Goal: Task Accomplishment & Management: Manage account settings

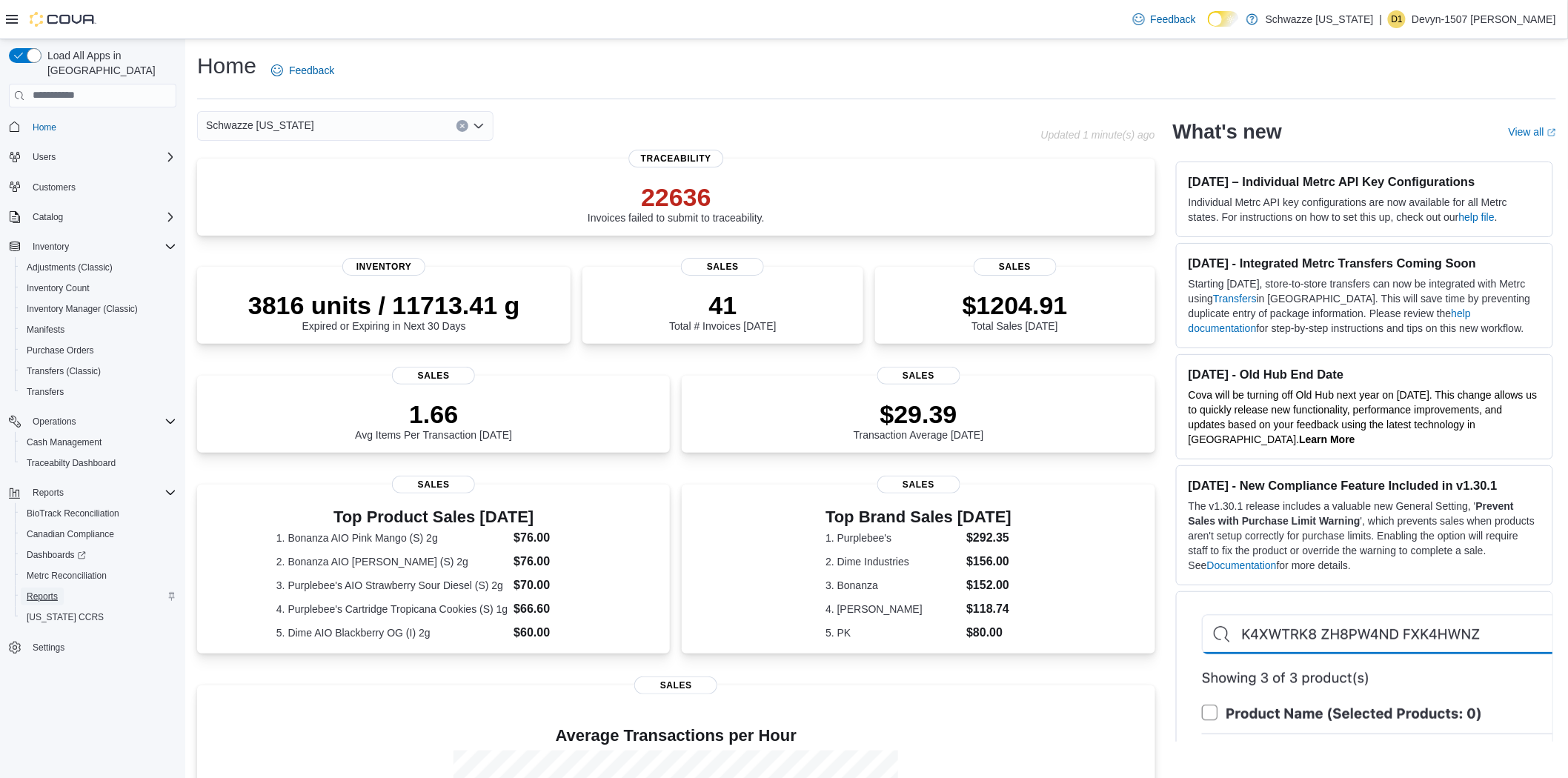
click at [36, 591] on span "Reports" at bounding box center [42, 596] width 31 height 12
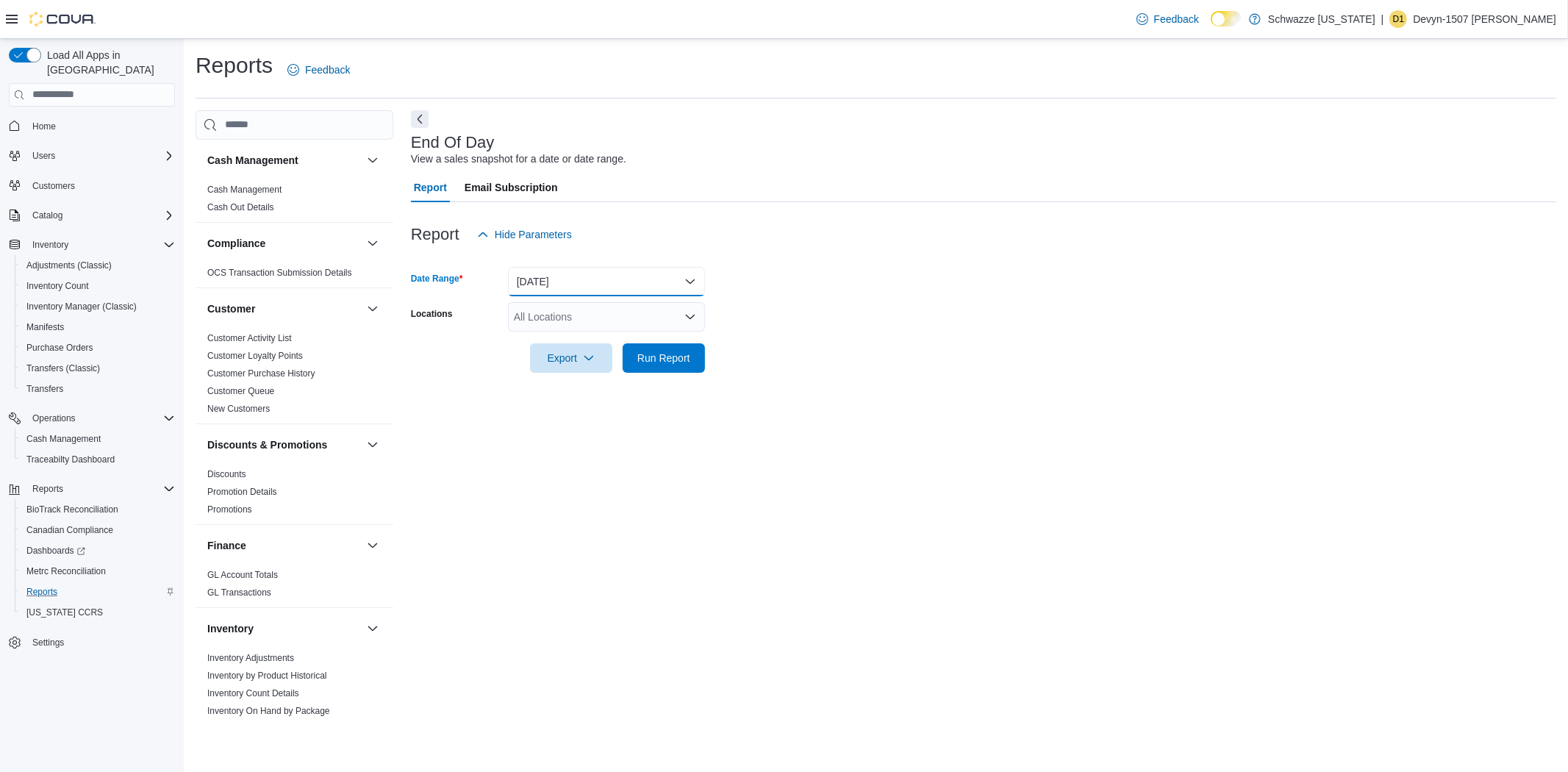
drag, startPoint x: 534, startPoint y: 275, endPoint x: 554, endPoint y: 292, distance: 26.2
click at [537, 275] on button "[DATE]" at bounding box center [606, 282] width 197 height 30
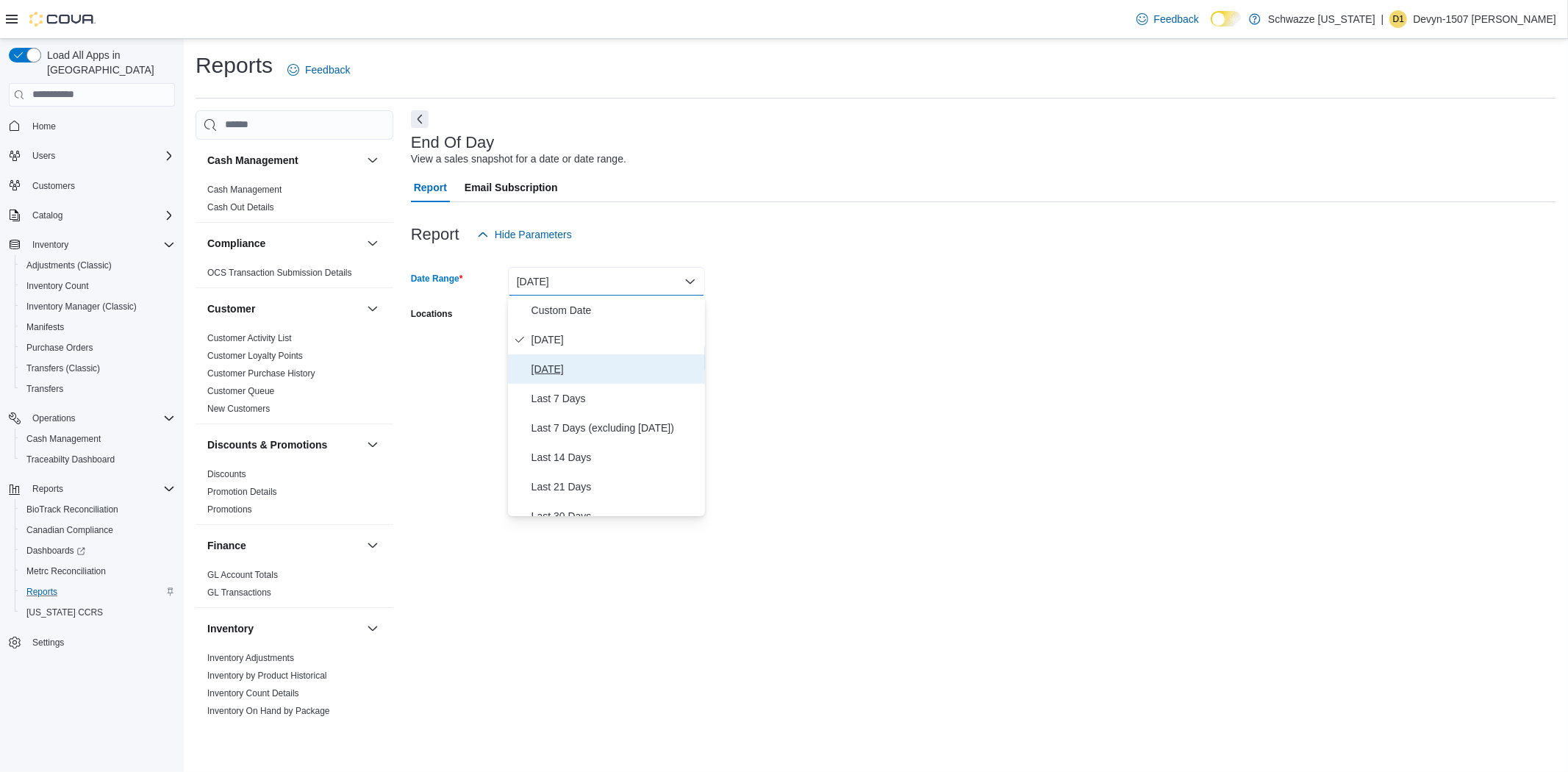
click at [555, 359] on button "[DATE]" at bounding box center [606, 369] width 197 height 30
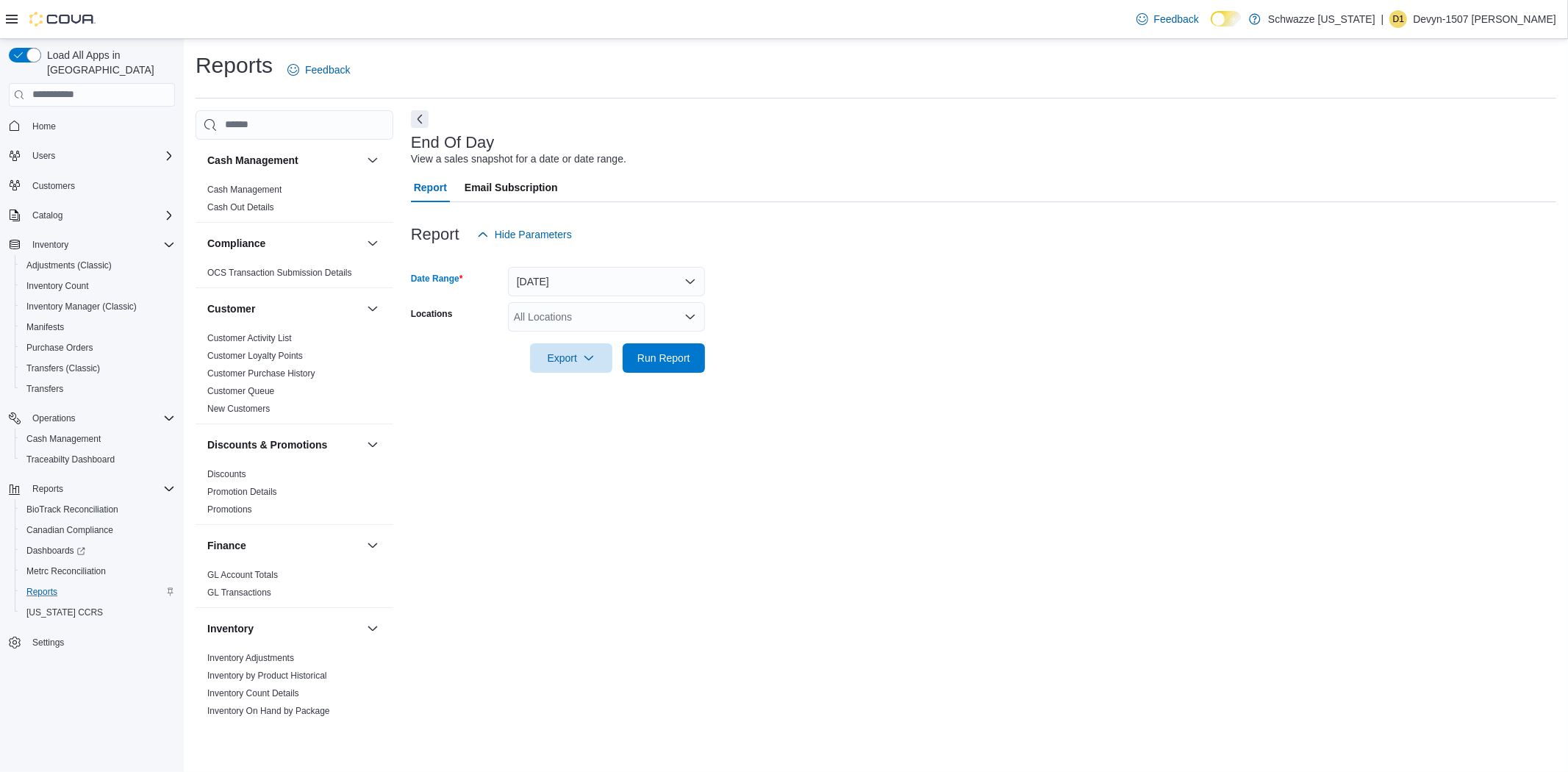
click at [563, 305] on div "All Locations" at bounding box center [606, 317] width 197 height 30
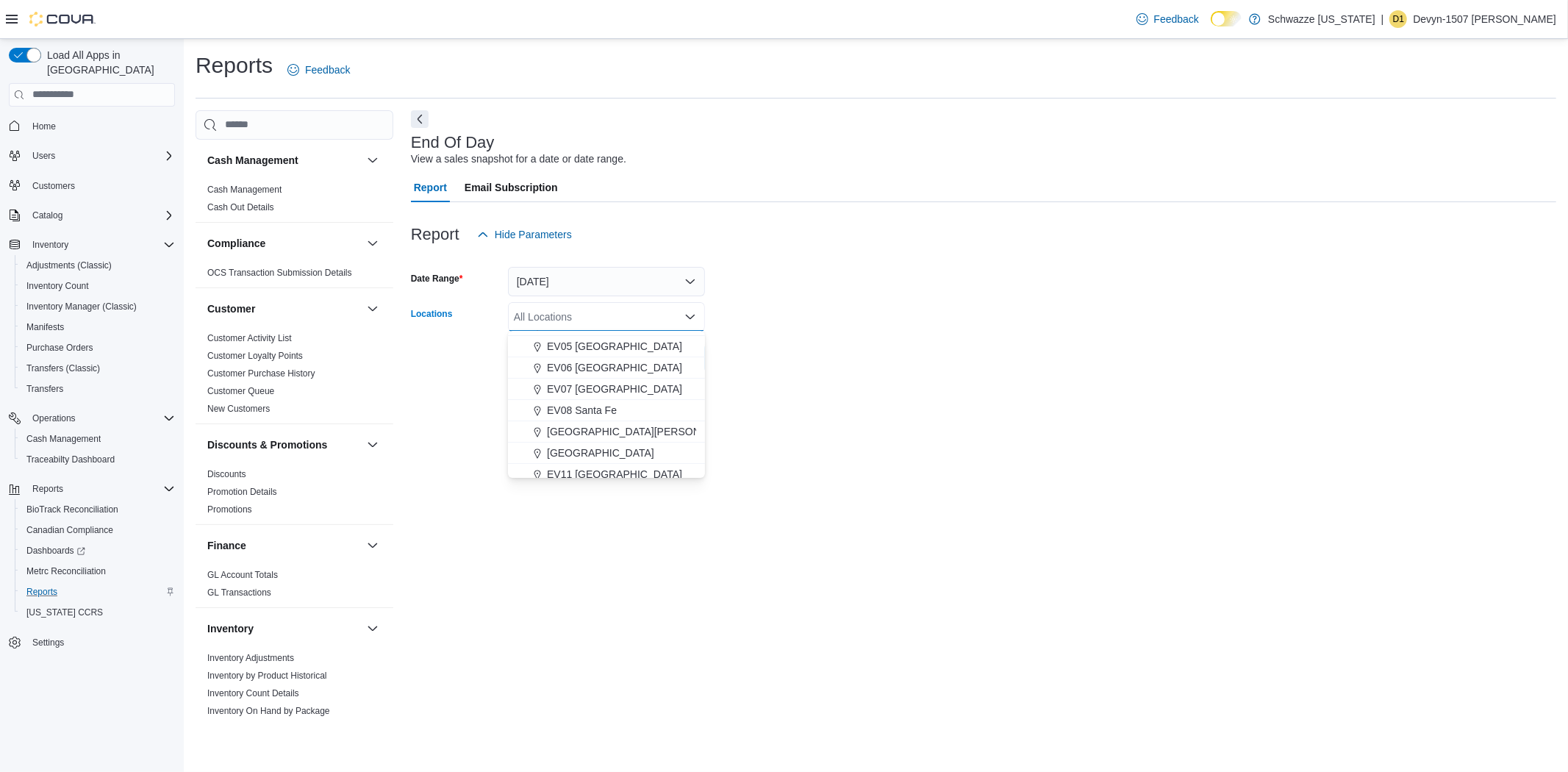
scroll to position [163, 0]
click at [589, 455] on span "EV13 [GEOGRAPHIC_DATA]" at bounding box center [614, 455] width 136 height 15
click at [638, 315] on icon "Remove EV13 Montgomery from selection in this group" at bounding box center [642, 316] width 9 height 9
click at [601, 470] on span "[GEOGRAPHIC_DATA][PERSON_NAME]" at bounding box center [643, 473] width 192 height 15
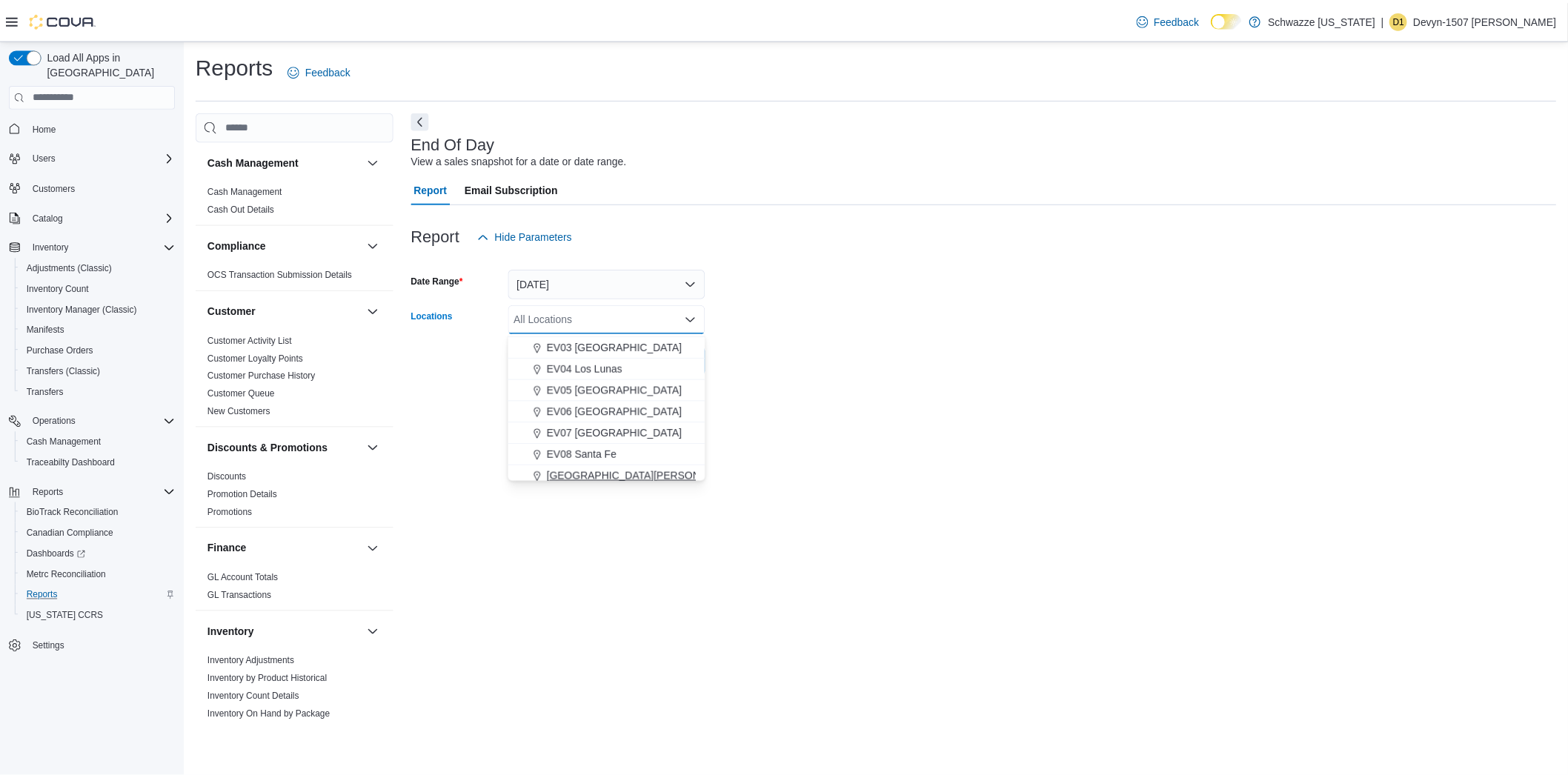
scroll to position [88, 0]
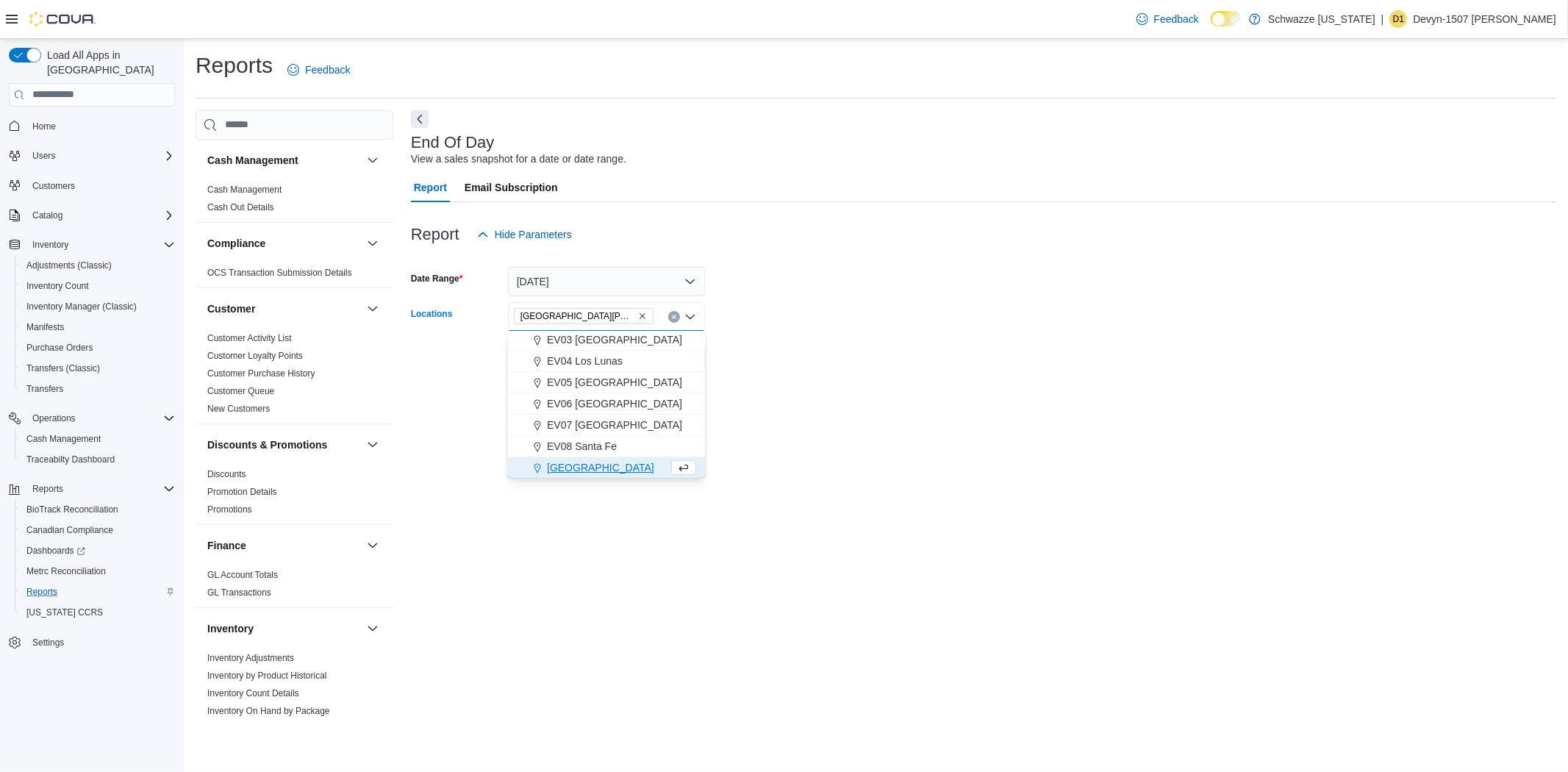
click at [789, 399] on div "End Of Day View a sales snapshot for a date or date range. Report Email Subscri…" at bounding box center [983, 415] width 1146 height 609
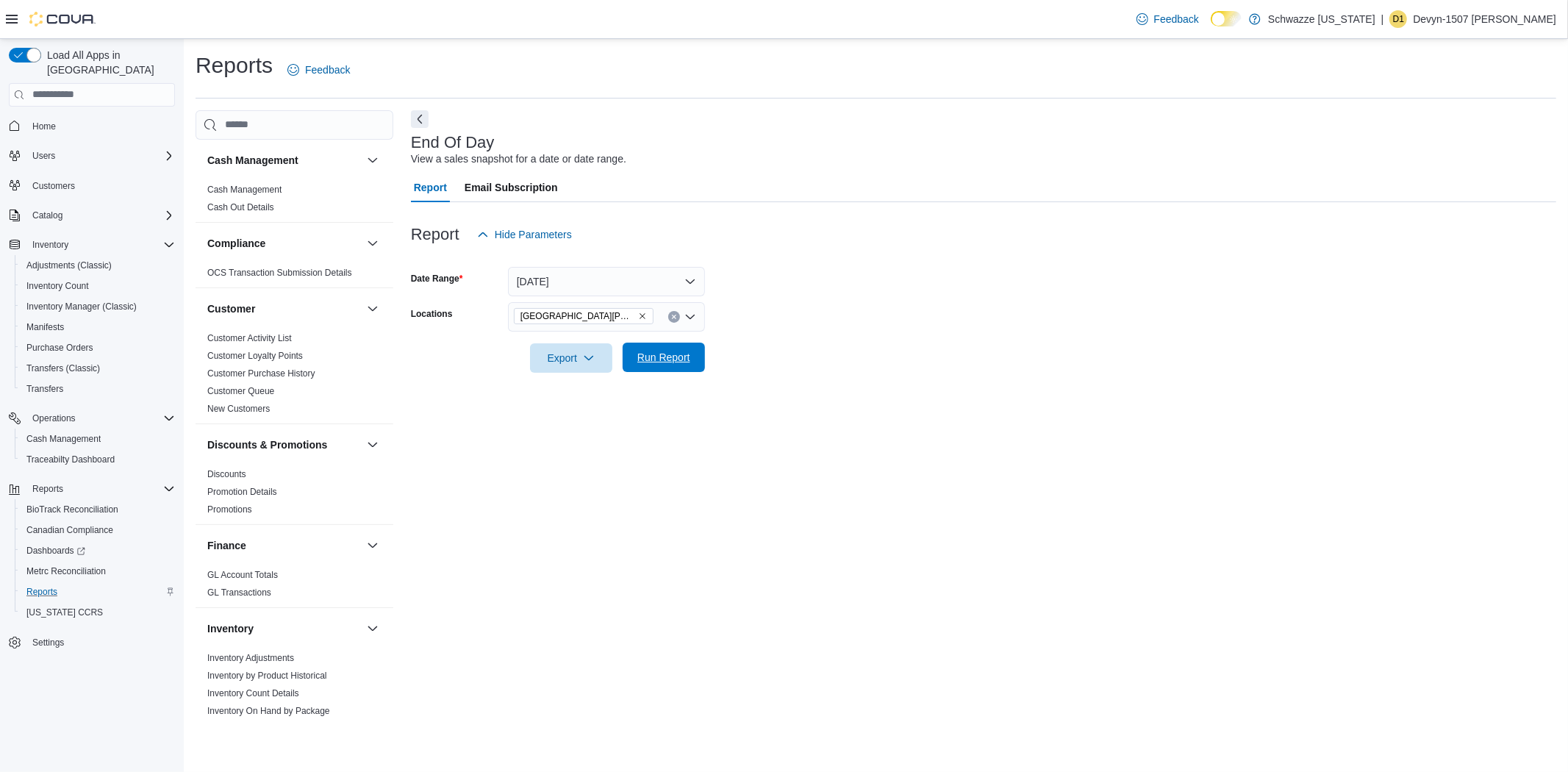
click at [672, 356] on span "Run Report" at bounding box center [664, 357] width 53 height 15
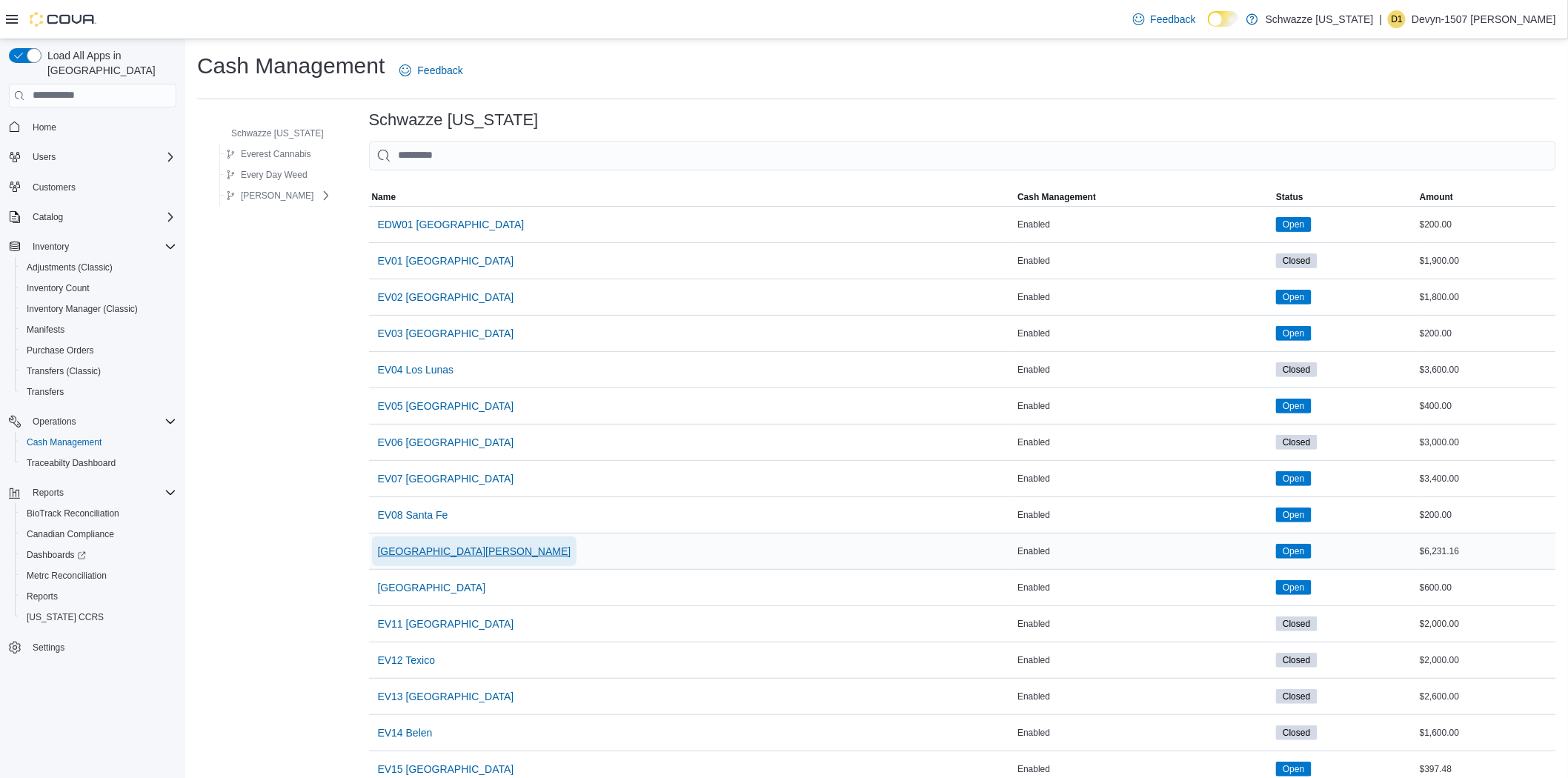
click at [445, 547] on span "EV09 Montano Plaza" at bounding box center [474, 551] width 194 height 15
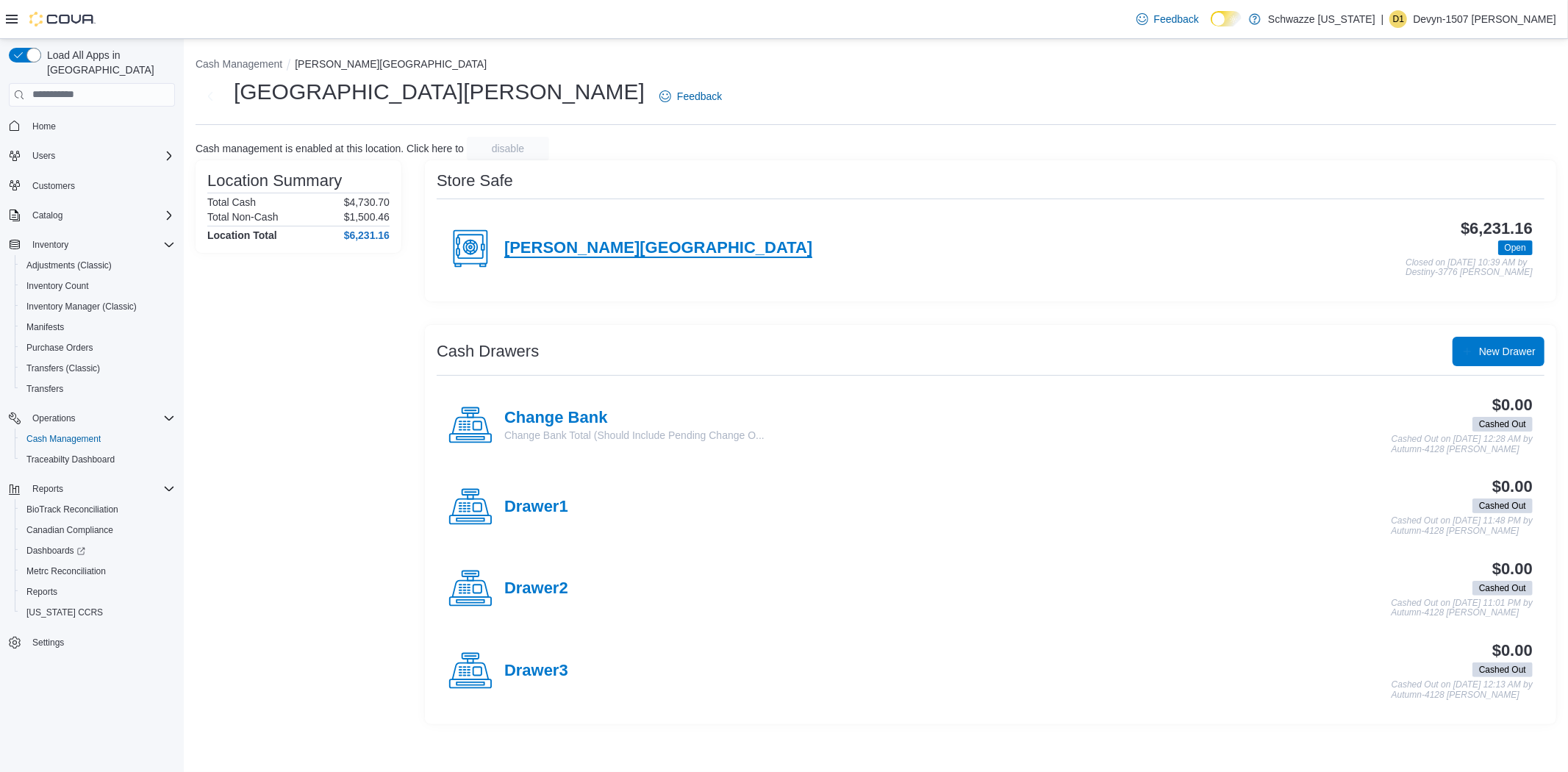
click at [563, 246] on h4 "Montano Plaza" at bounding box center [658, 248] width 308 height 19
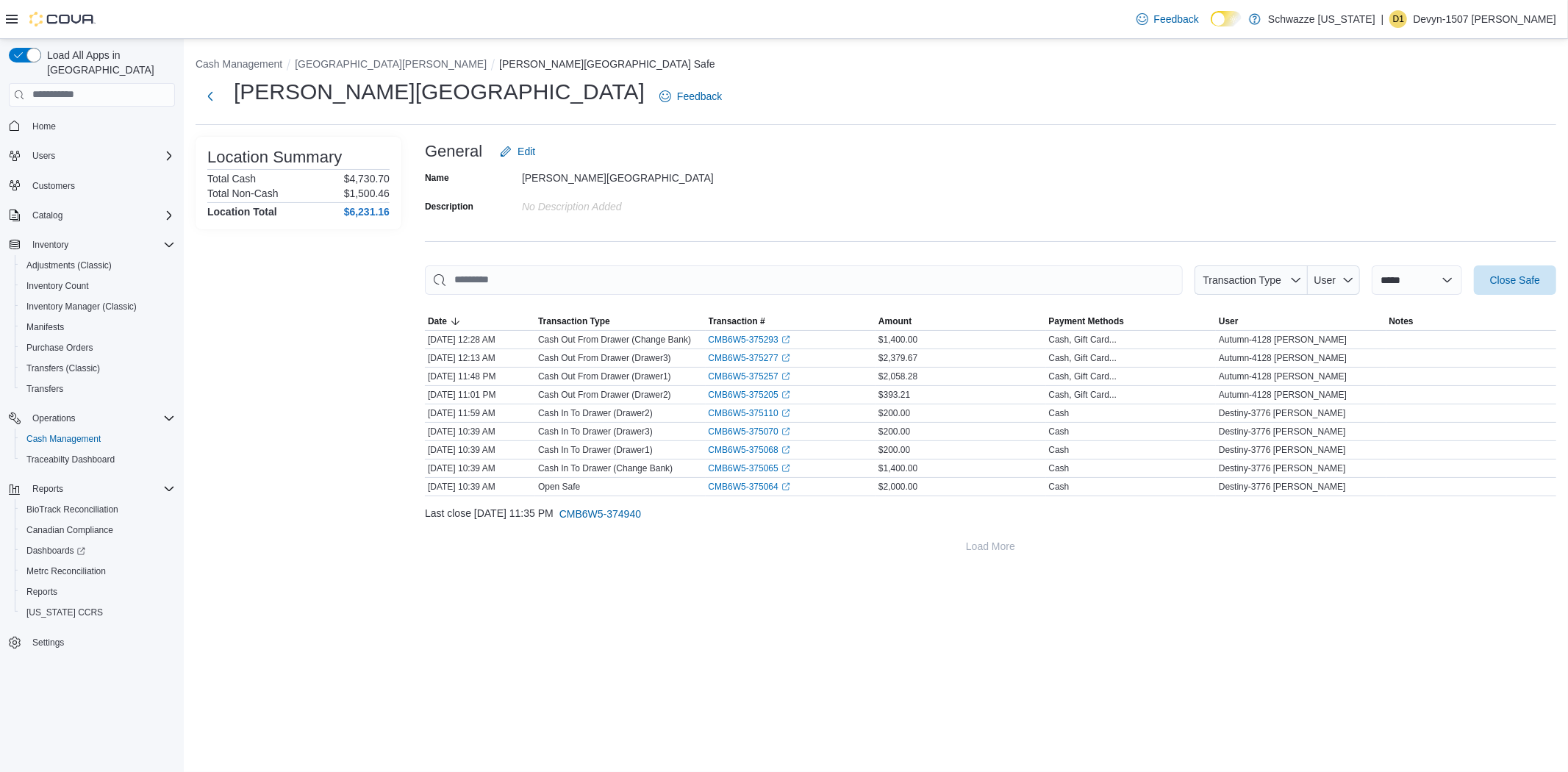
click at [713, 197] on div "No Description added" at bounding box center [620, 204] width 197 height 18
click at [1509, 276] on span "Close Safe" at bounding box center [1515, 279] width 50 height 15
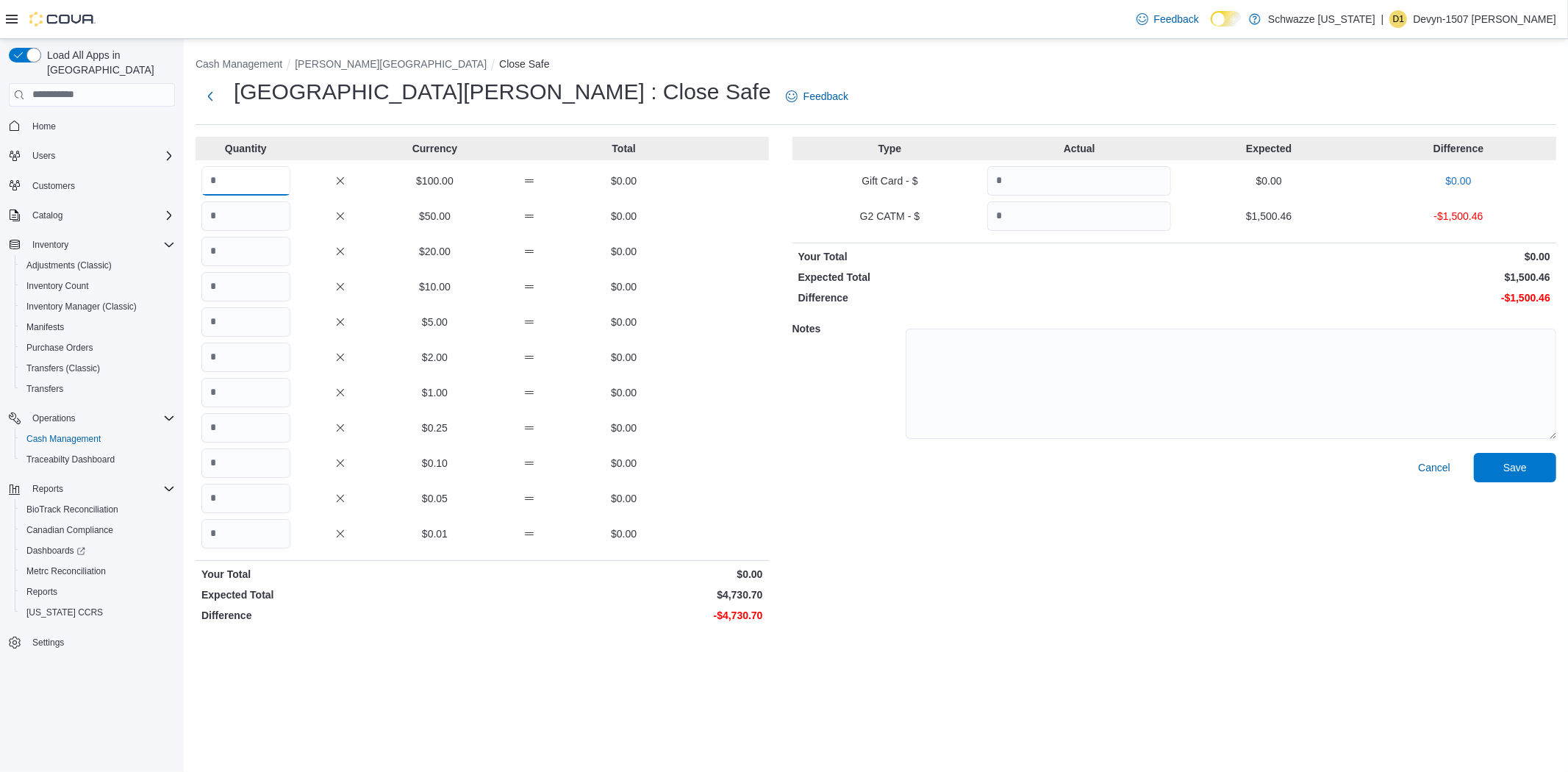
click at [219, 174] on input "Quantity" at bounding box center [246, 181] width 89 height 30
type input "**"
click at [252, 390] on input "Quantity" at bounding box center [246, 393] width 89 height 30
type input "****"
click at [244, 541] on input "Quantity" at bounding box center [246, 534] width 89 height 30
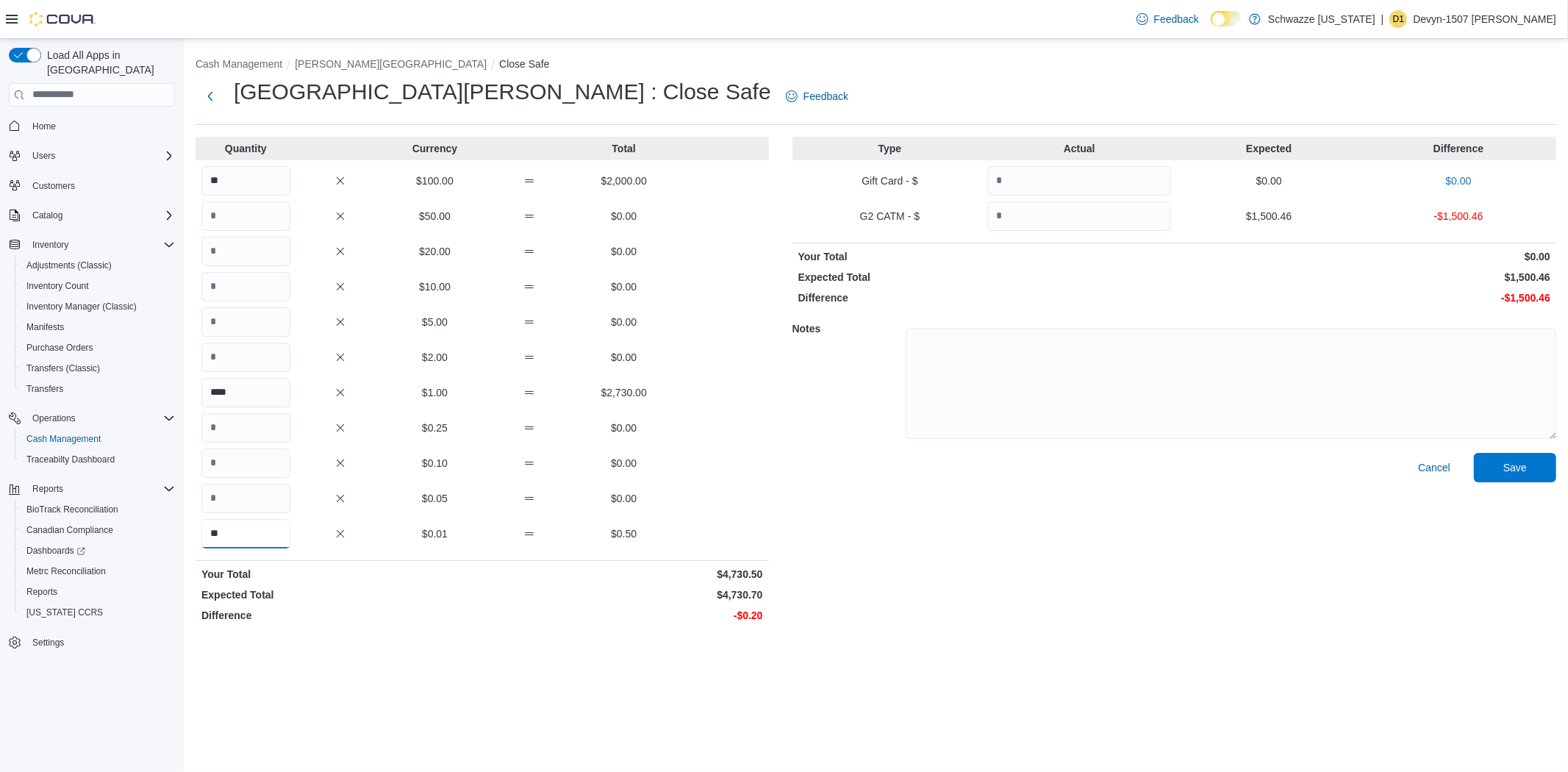
type input "**"
click at [792, 505] on div "Cancel Save" at bounding box center [1174, 541] width 764 height 176
click at [1027, 218] on input "Quantity" at bounding box center [1079, 216] width 184 height 30
type input "*******"
click at [1479, 506] on div "Cancel Save" at bounding box center [1174, 541] width 764 height 176
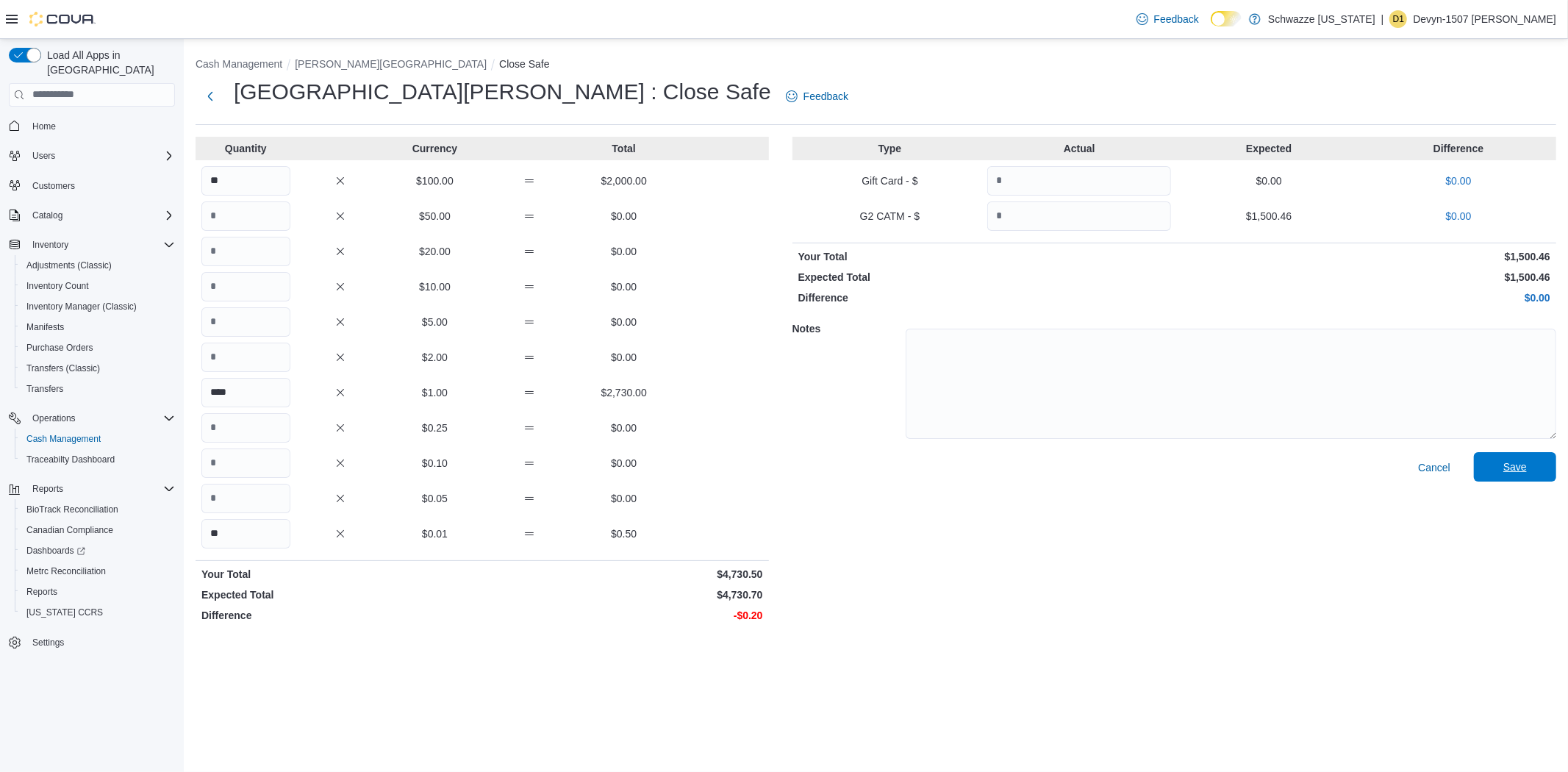
click at [1505, 461] on span "Save" at bounding box center [1515, 466] width 24 height 15
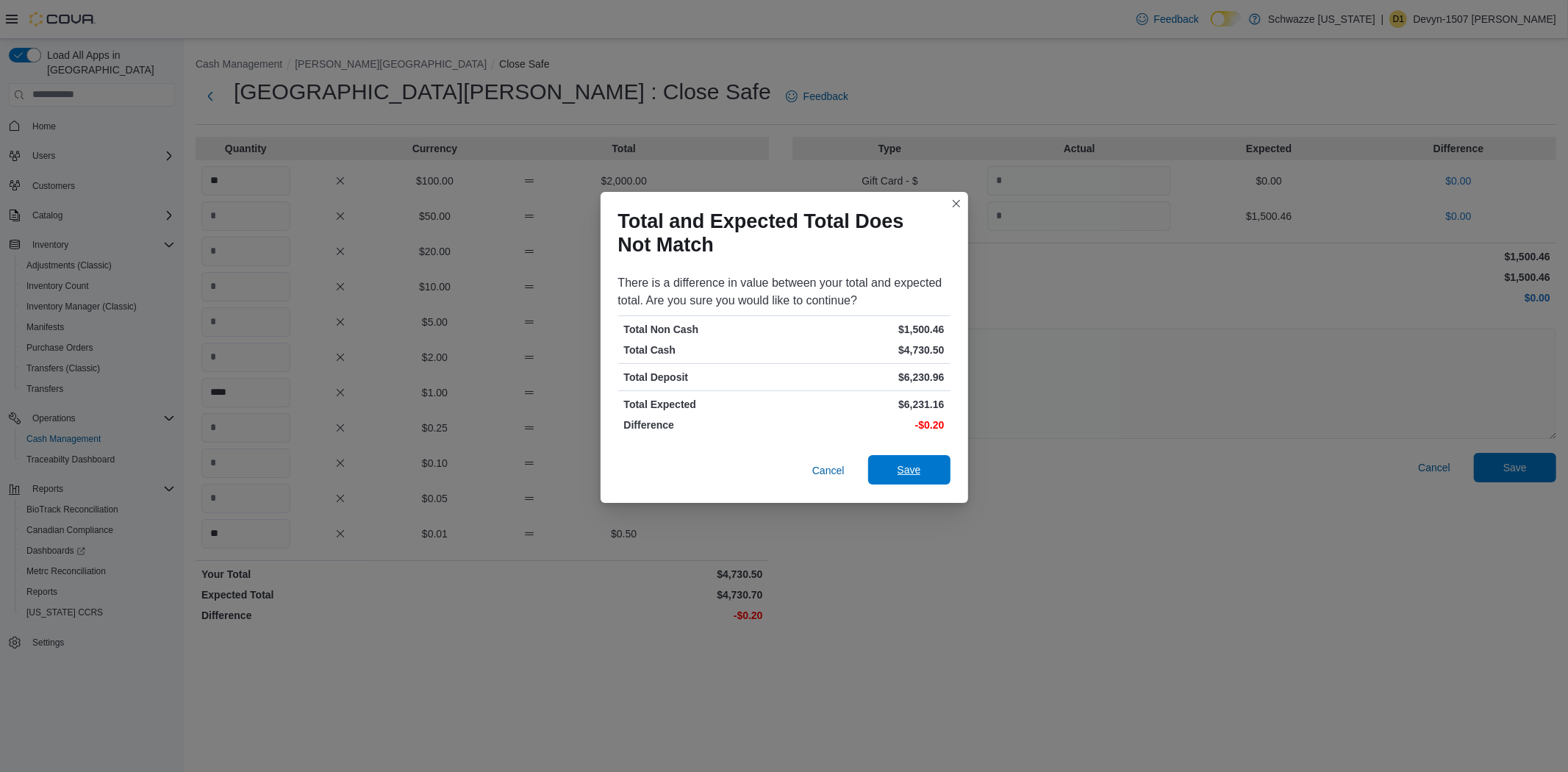
click at [912, 470] on span "Save" at bounding box center [910, 469] width 24 height 15
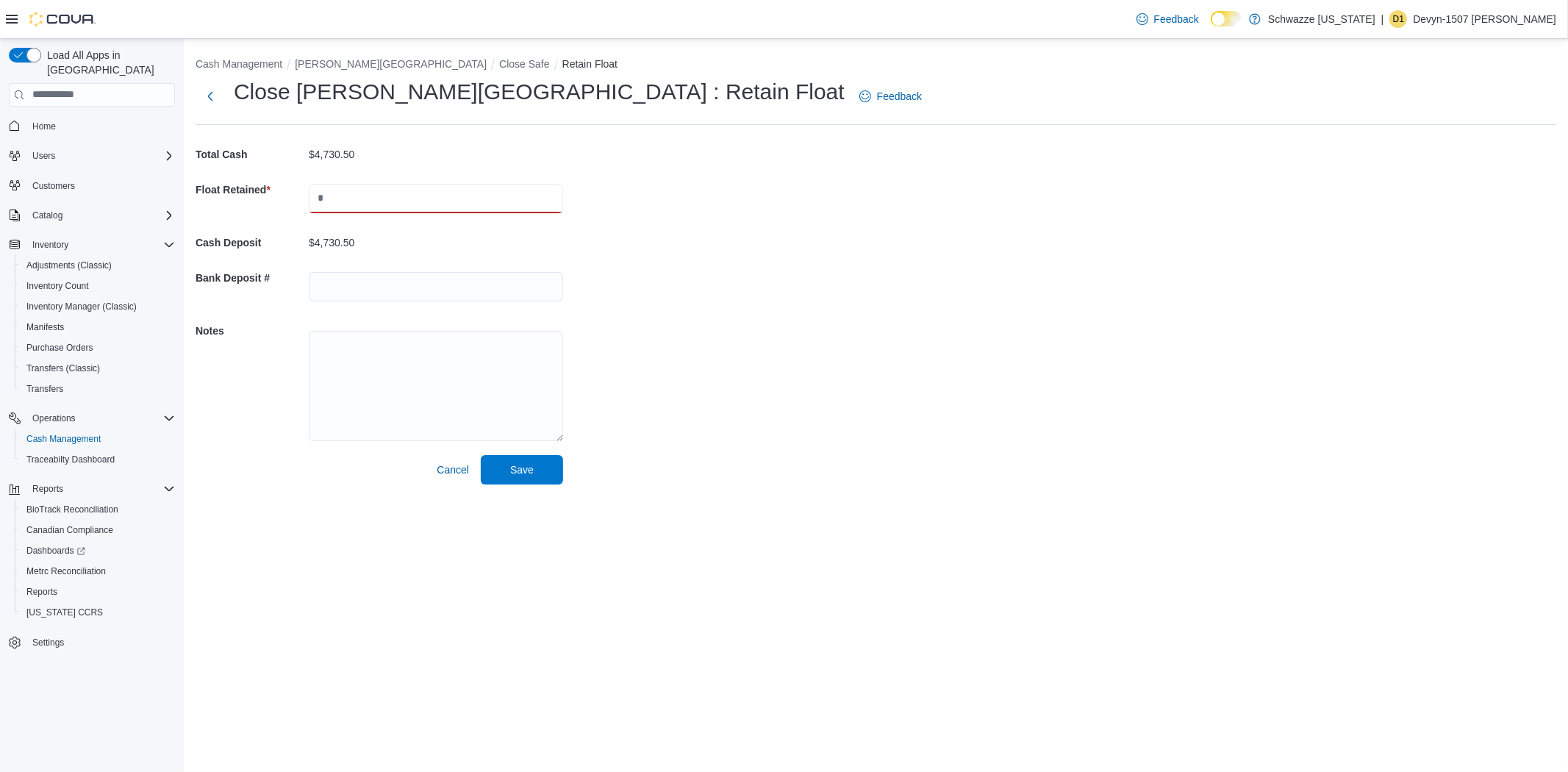
click at [324, 194] on input "text" at bounding box center [436, 199] width 255 height 30
type input "****"
click at [383, 288] on input "text" at bounding box center [436, 287] width 255 height 30
drag, startPoint x: 363, startPoint y: 281, endPoint x: 365, endPoint y: 288, distance: 7.3
click at [363, 280] on input "text" at bounding box center [436, 287] width 255 height 30
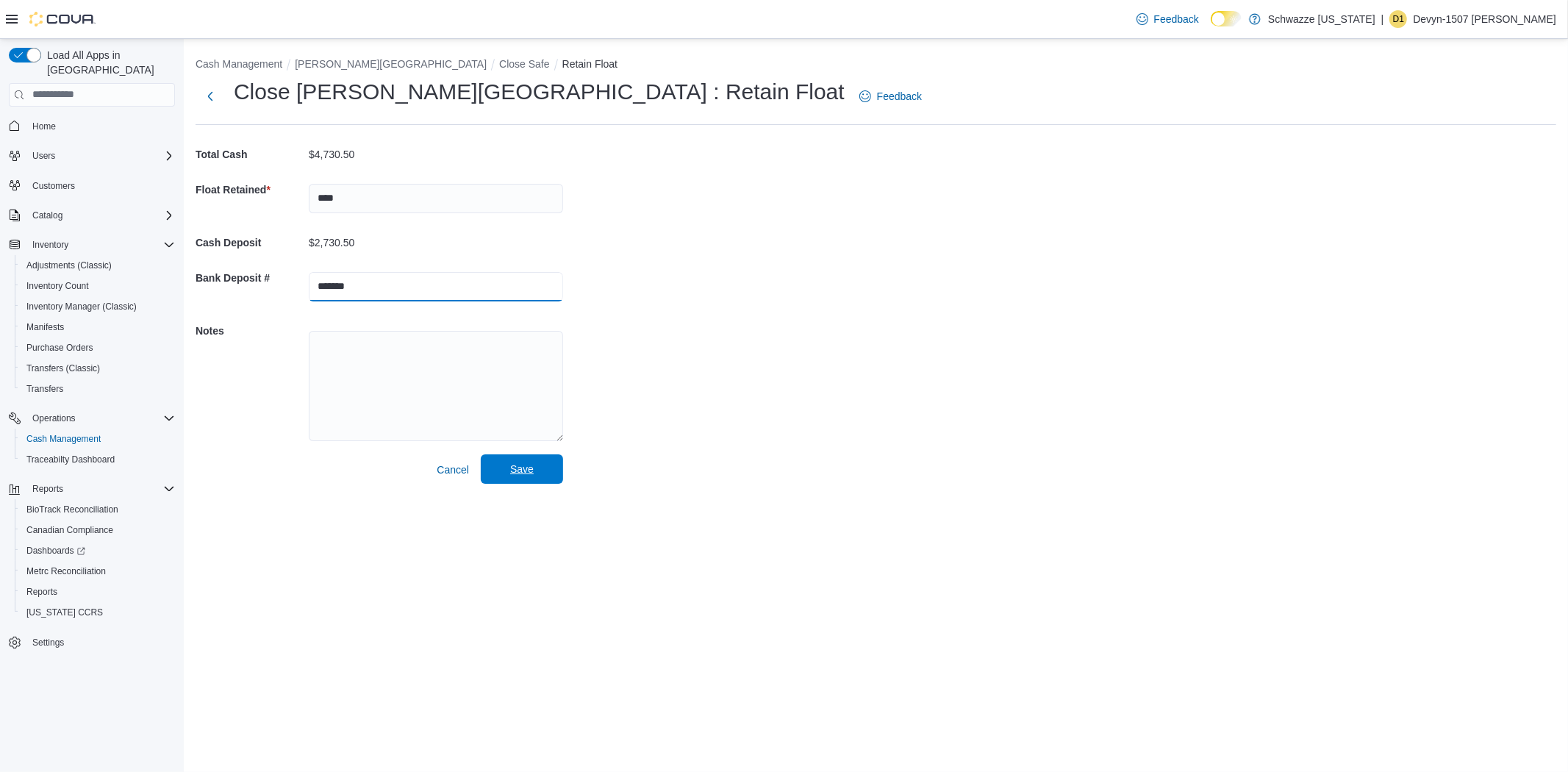
type input "*******"
click at [523, 458] on span "Save" at bounding box center [522, 469] width 65 height 30
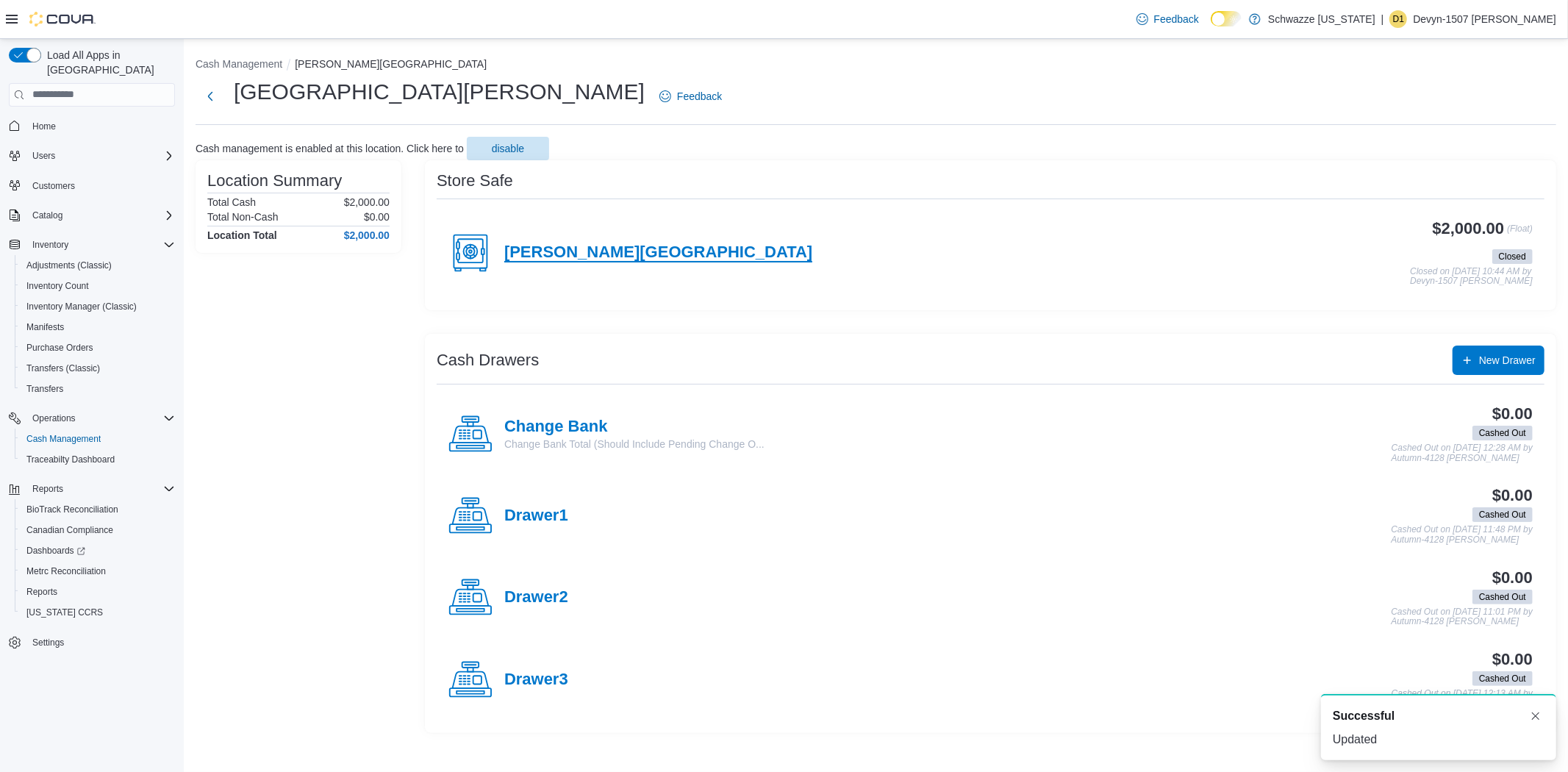
click at [542, 247] on h4 "Montano Plaza" at bounding box center [658, 253] width 308 height 19
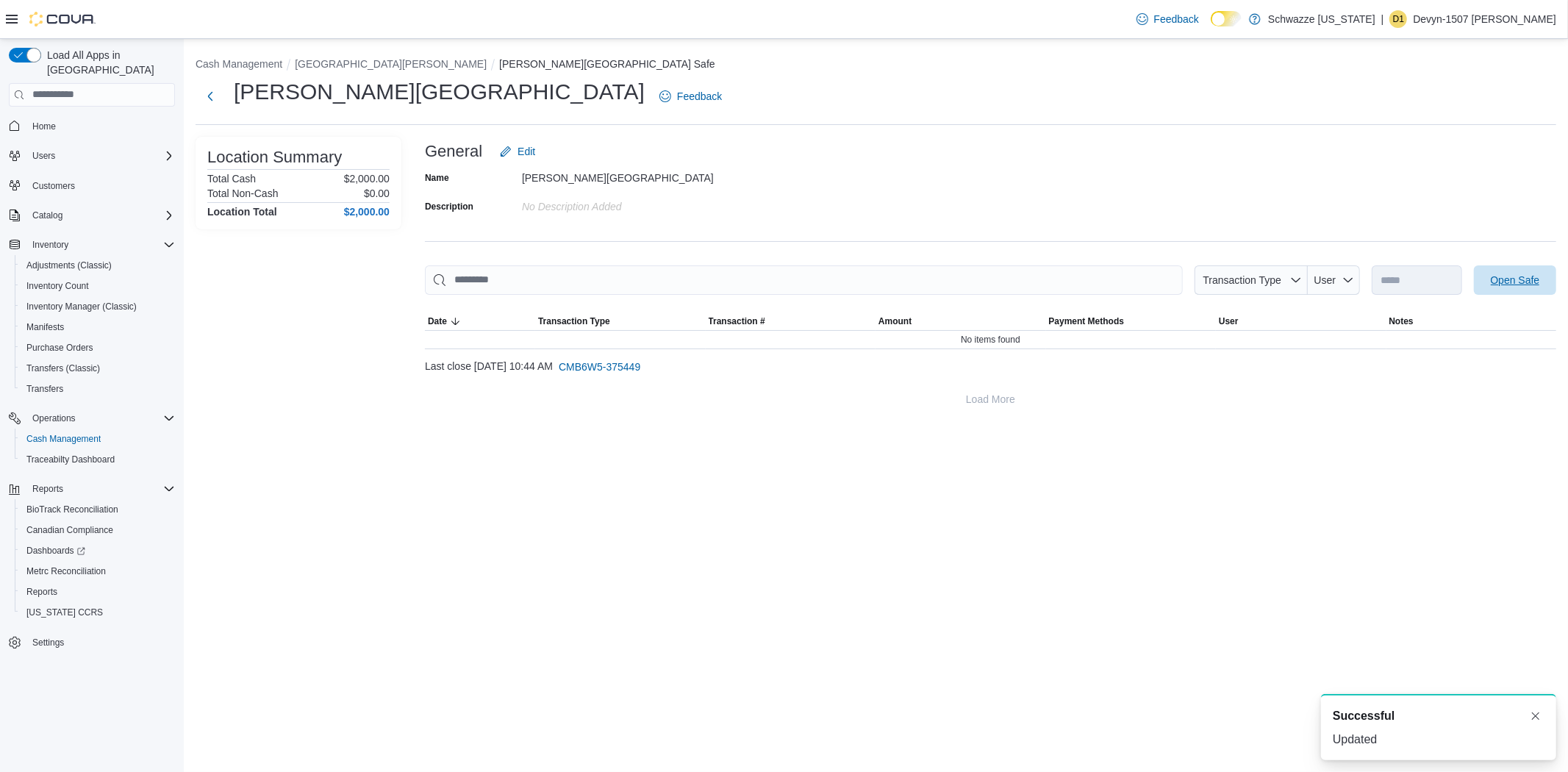
click at [1501, 274] on span "Open Safe" at bounding box center [1515, 280] width 49 height 15
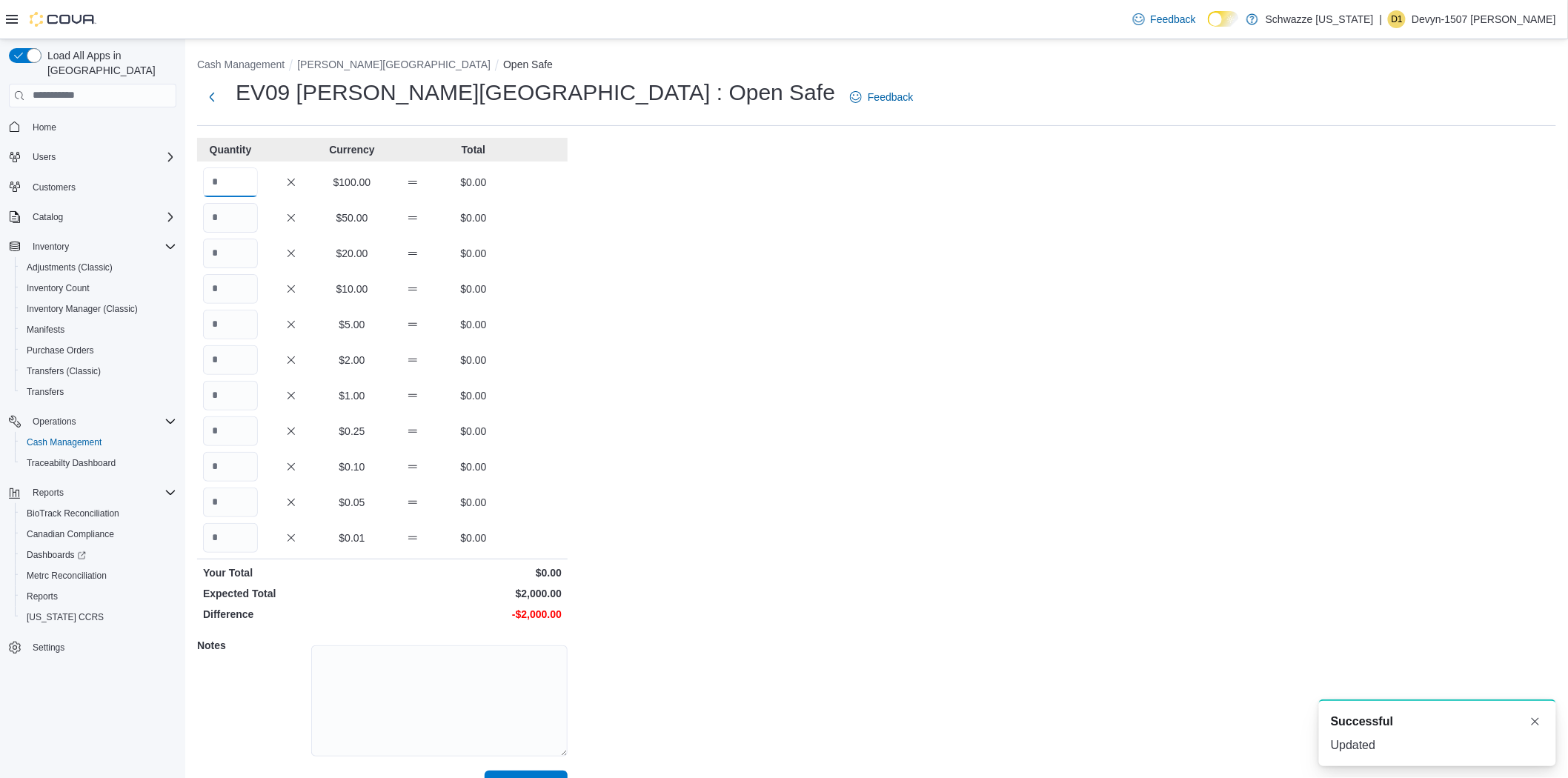
click at [239, 178] on input "Quantity" at bounding box center [230, 182] width 55 height 30
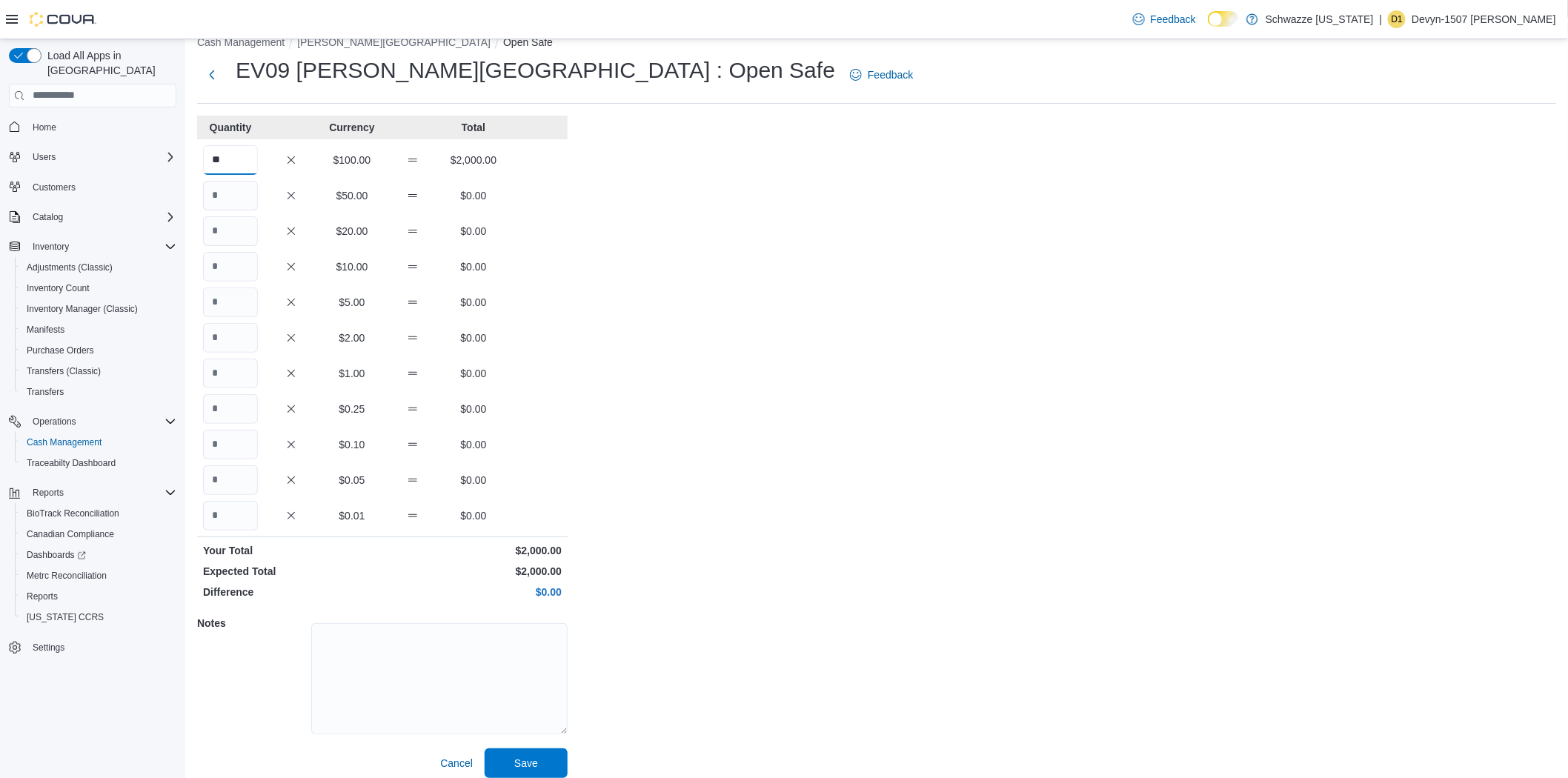
scroll to position [33, 0]
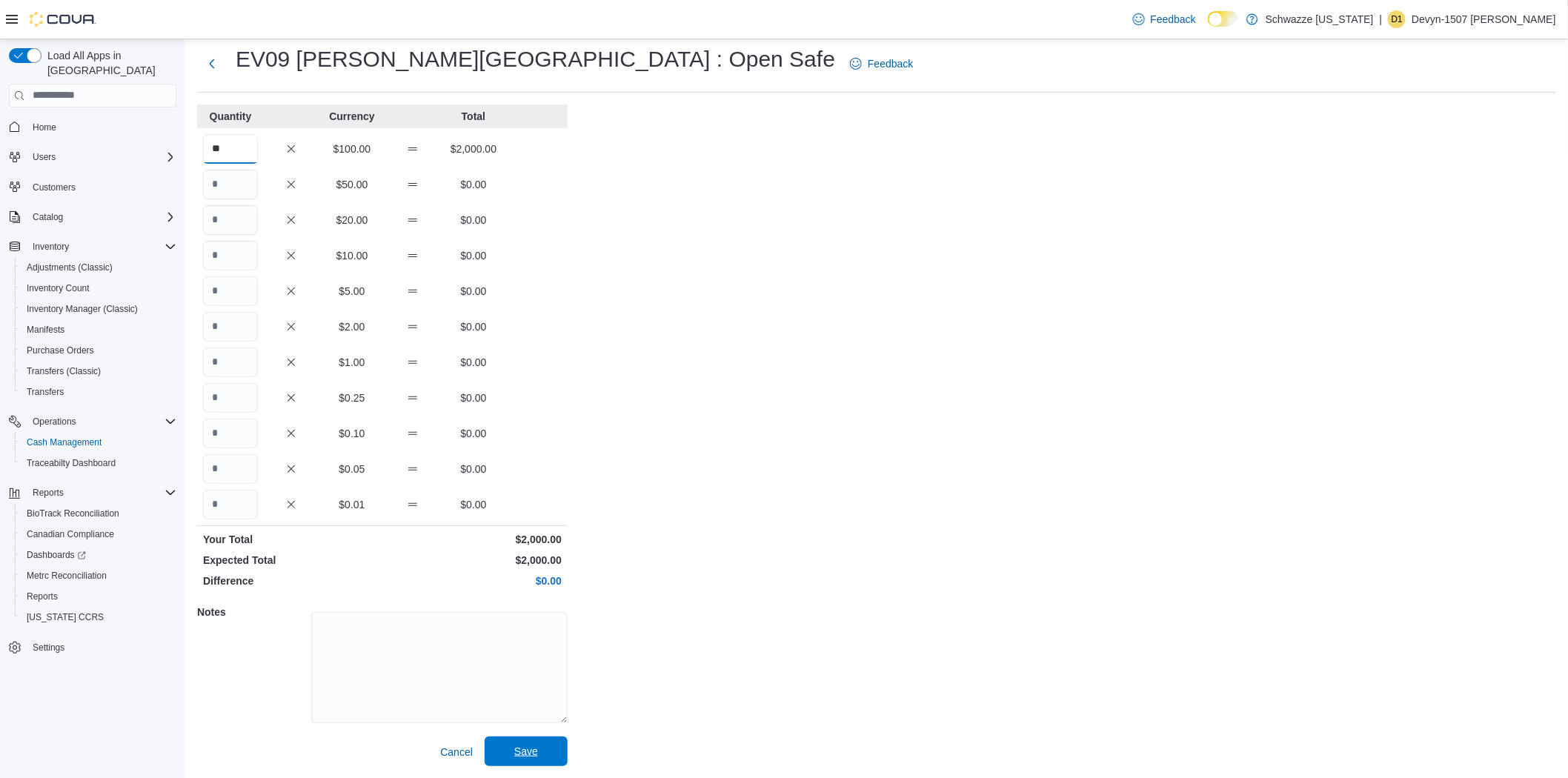
type input "**"
click at [523, 746] on span "Save" at bounding box center [526, 751] width 24 height 15
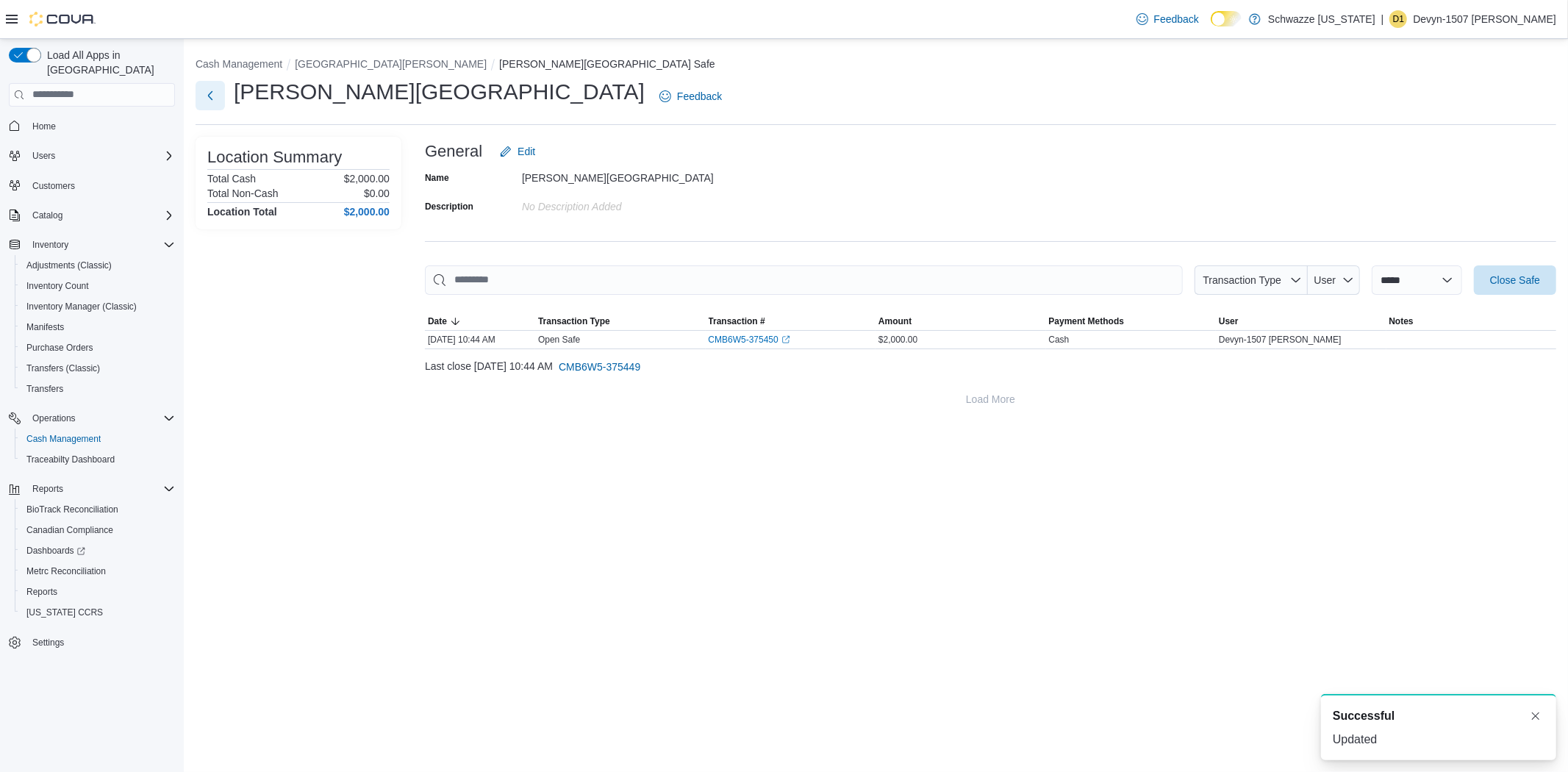
click at [208, 96] on button "Next" at bounding box center [211, 96] width 30 height 30
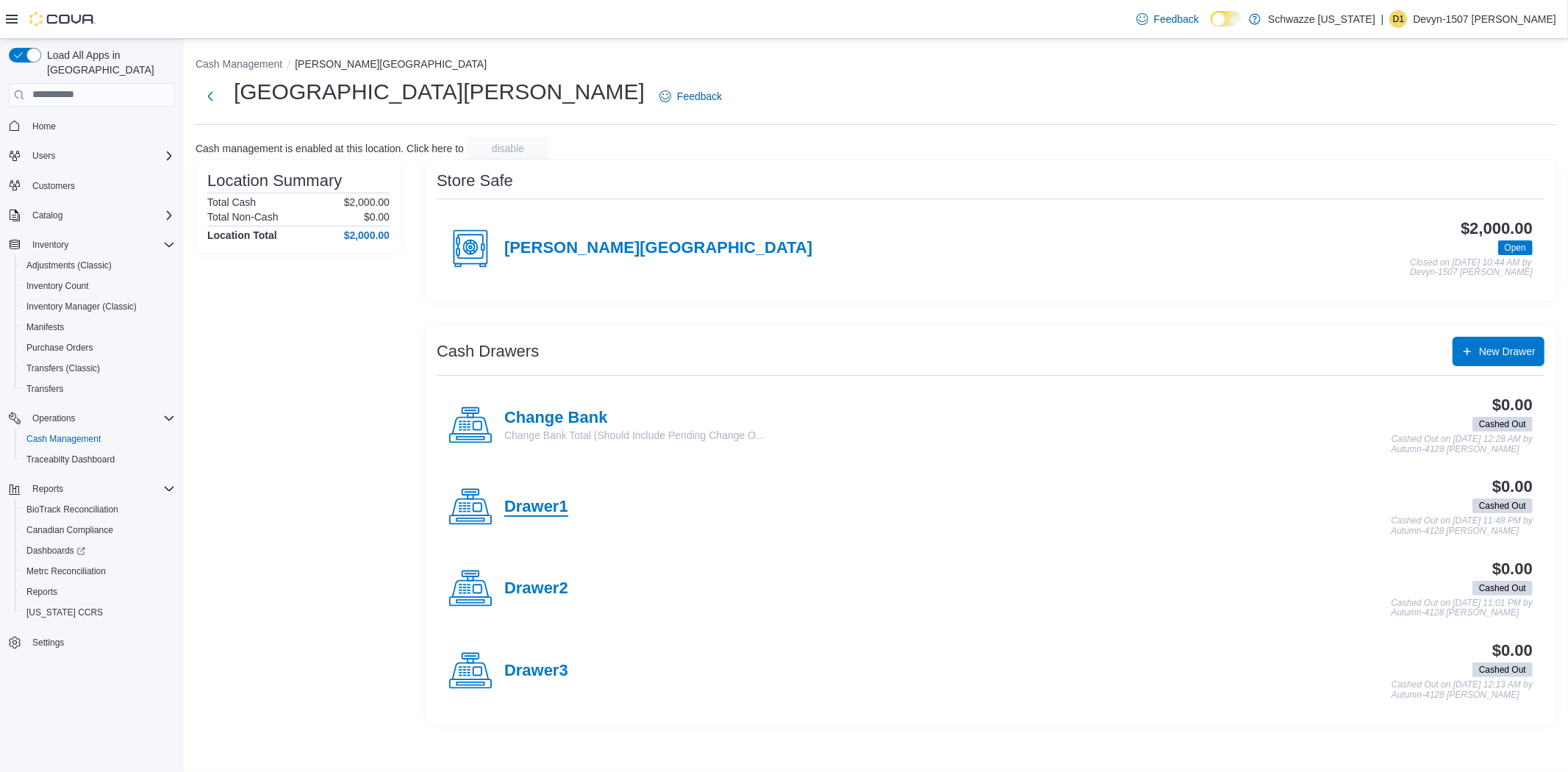
click at [538, 507] on h4 "Drawer1" at bounding box center [537, 507] width 64 height 19
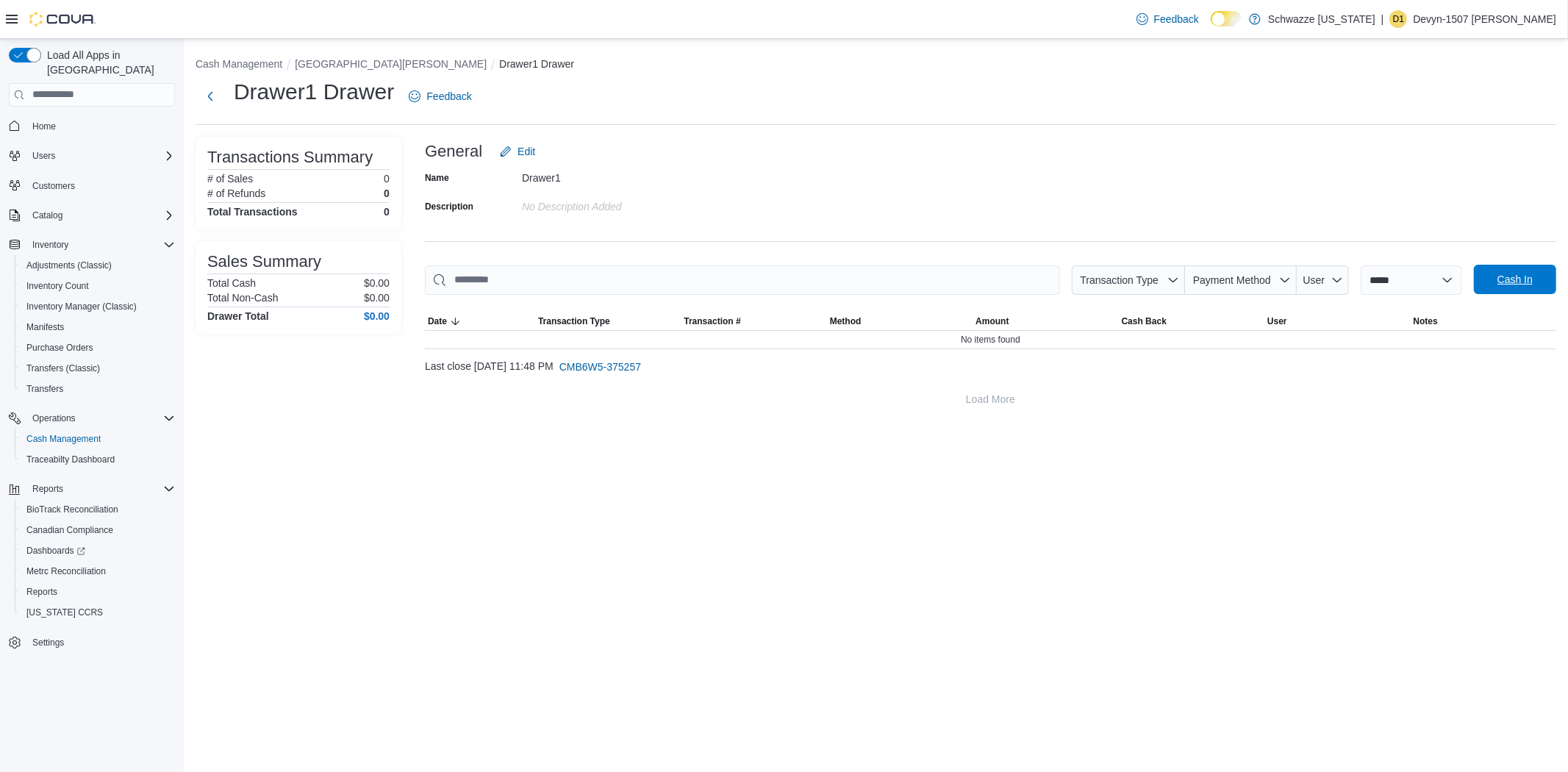
click at [1528, 288] on span "Cash In" at bounding box center [1515, 280] width 65 height 30
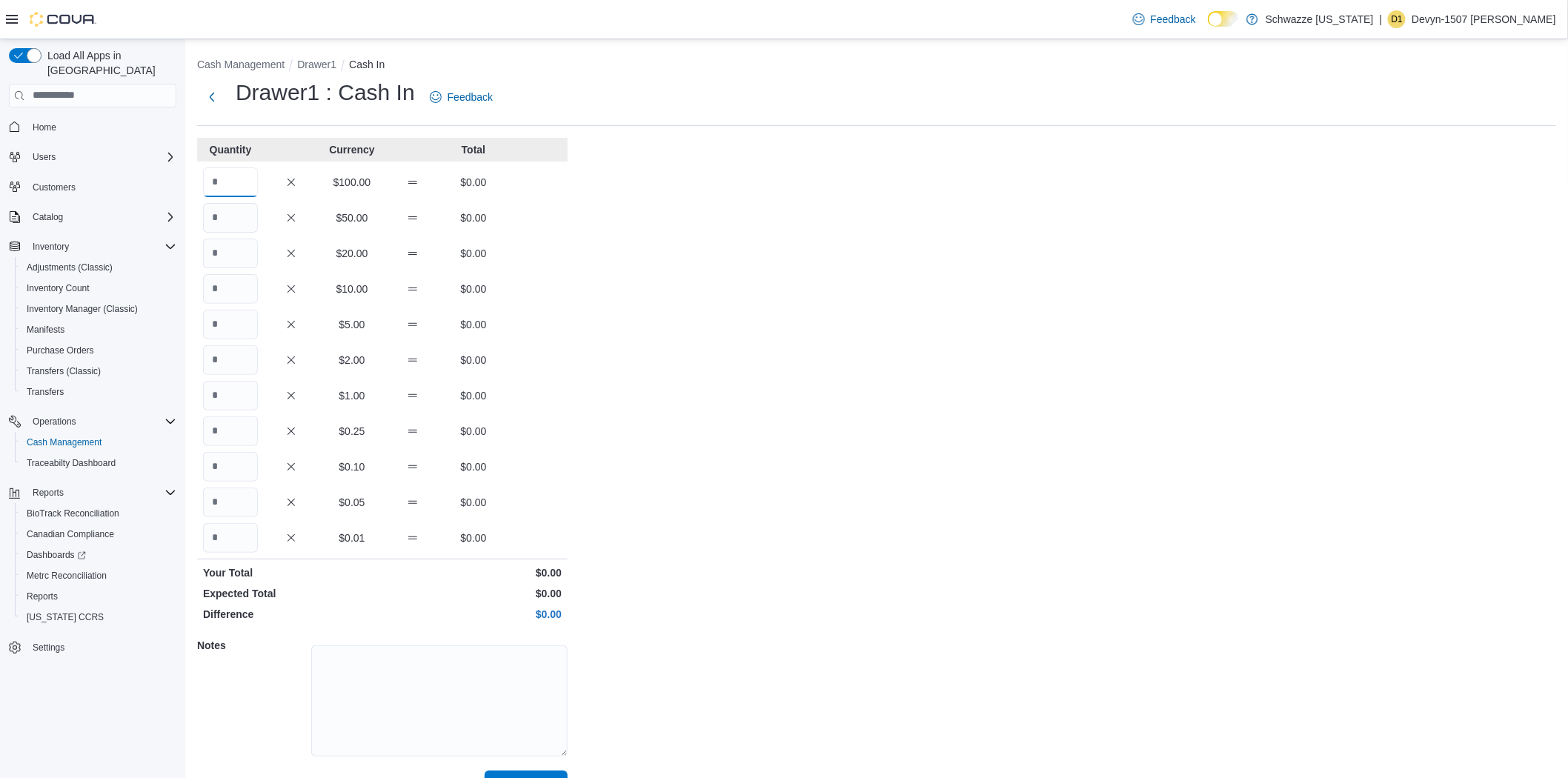
click at [230, 179] on input "Quantity" at bounding box center [230, 182] width 55 height 30
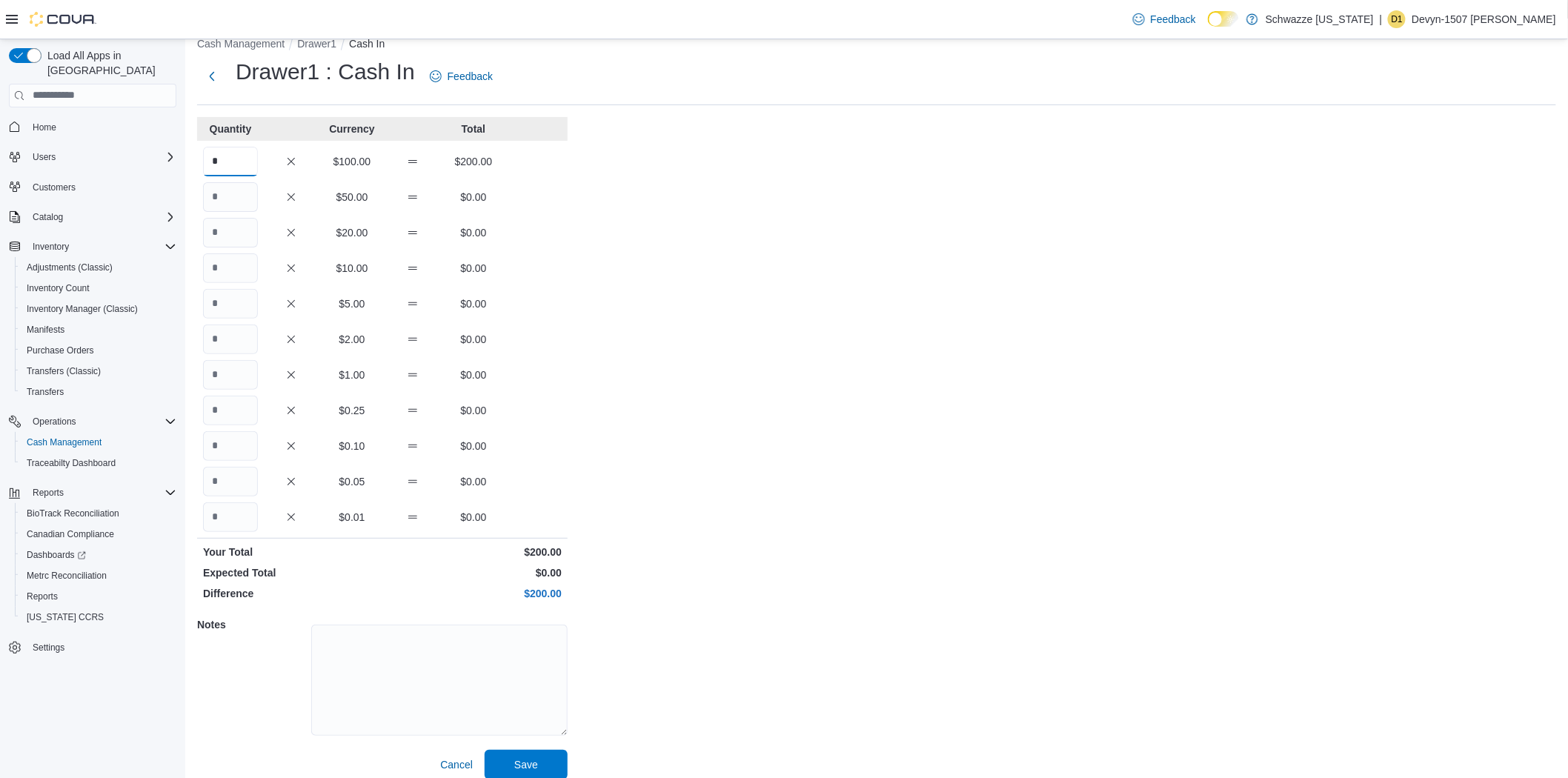
scroll to position [33, 0]
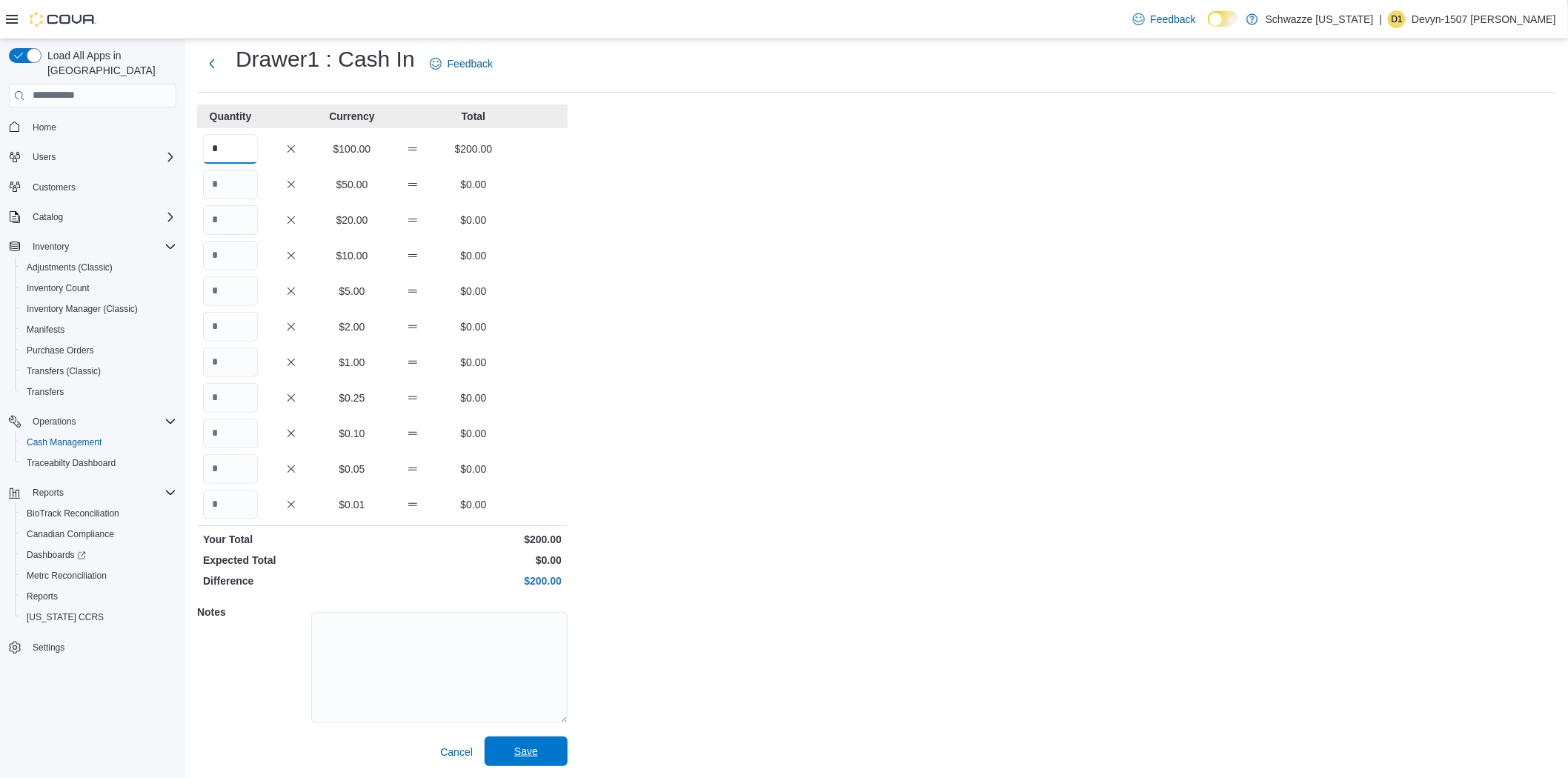
type input "*"
click at [519, 752] on span "Save" at bounding box center [526, 751] width 24 height 15
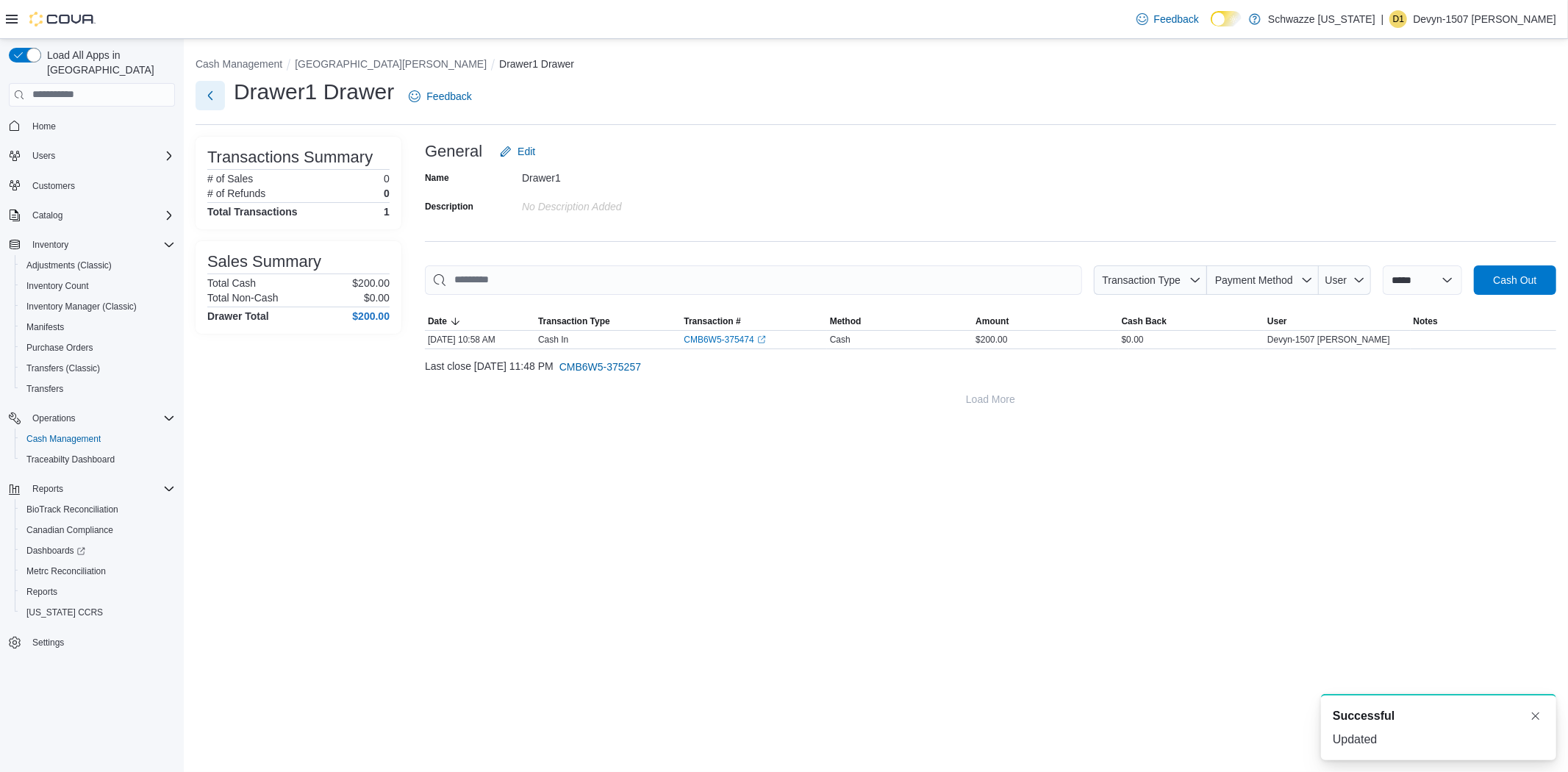
click at [205, 101] on button "Next" at bounding box center [211, 96] width 30 height 30
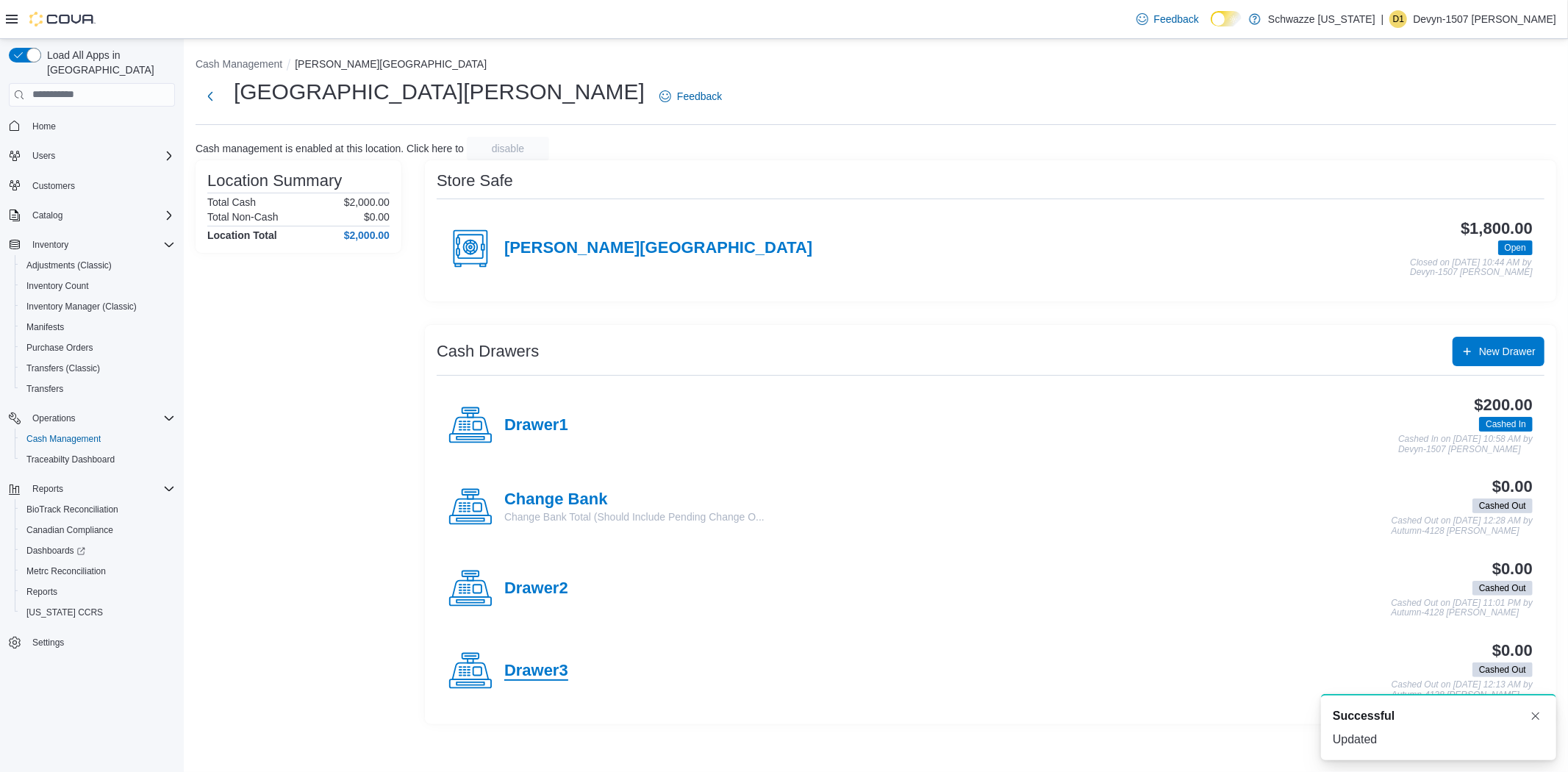
click at [549, 671] on h4 "Drawer3" at bounding box center [537, 671] width 64 height 19
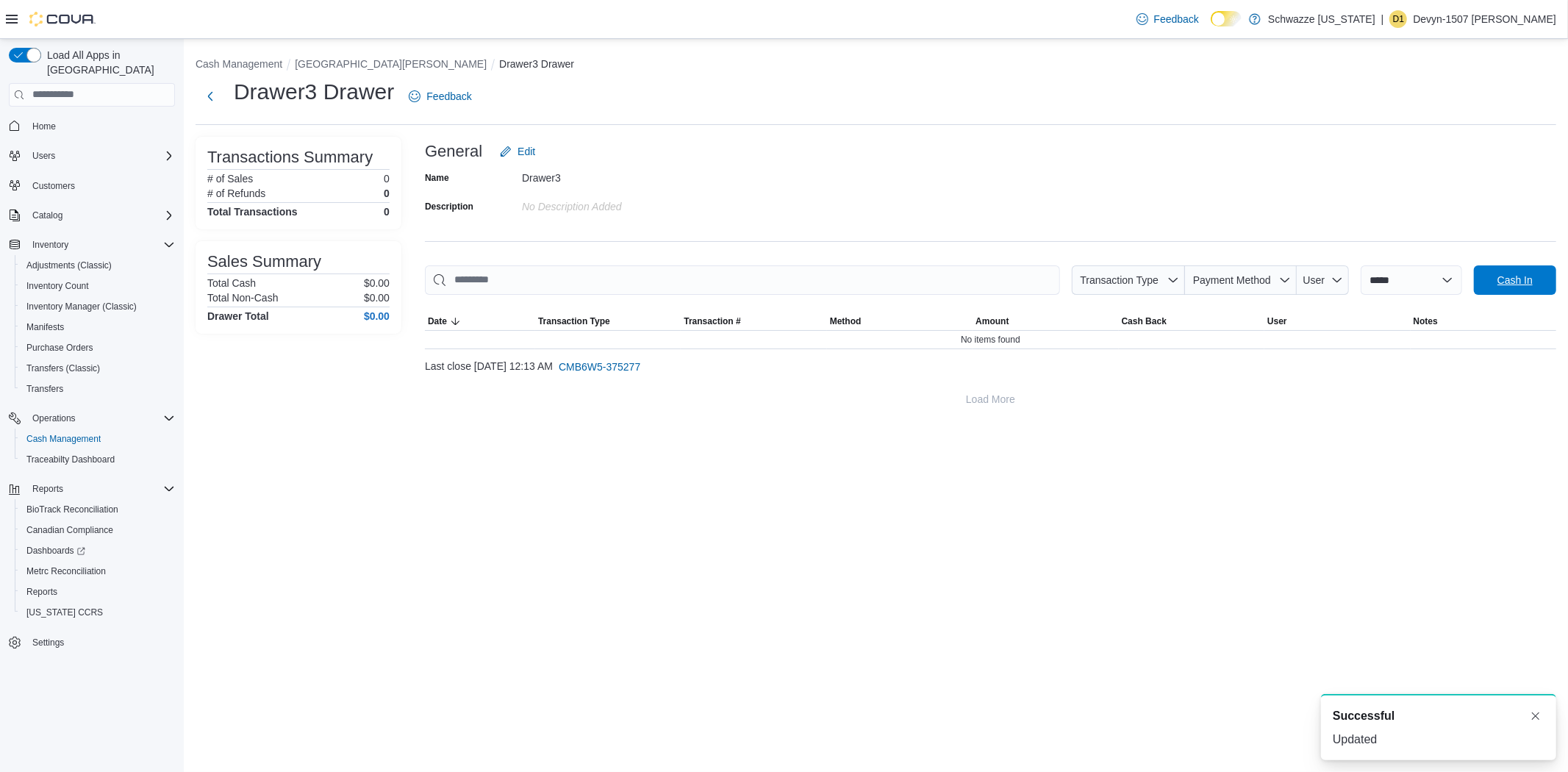
click at [1488, 274] on span "Cash In" at bounding box center [1515, 281] width 65 height 30
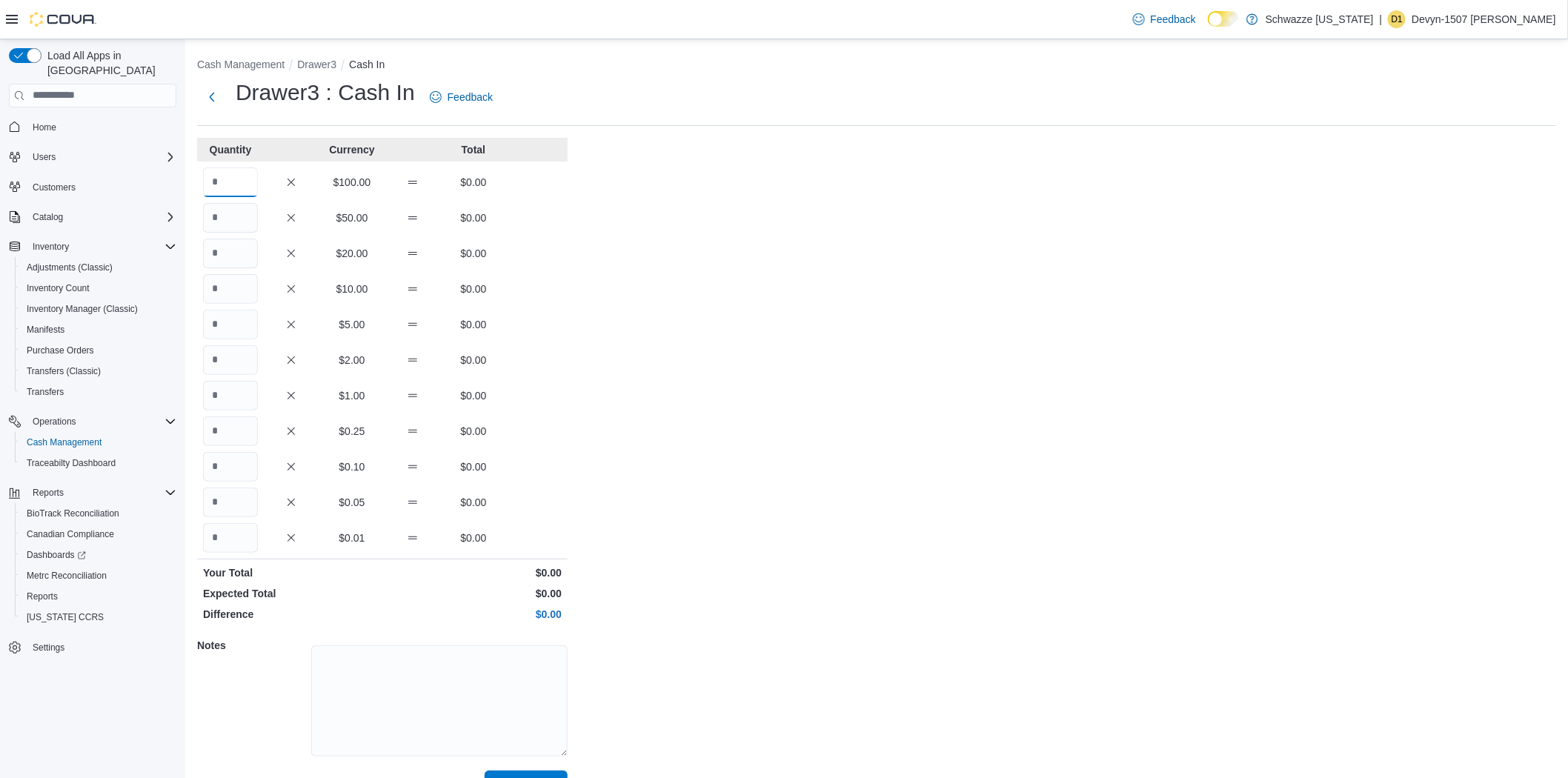
click at [239, 178] on input "Quantity" at bounding box center [230, 182] width 55 height 30
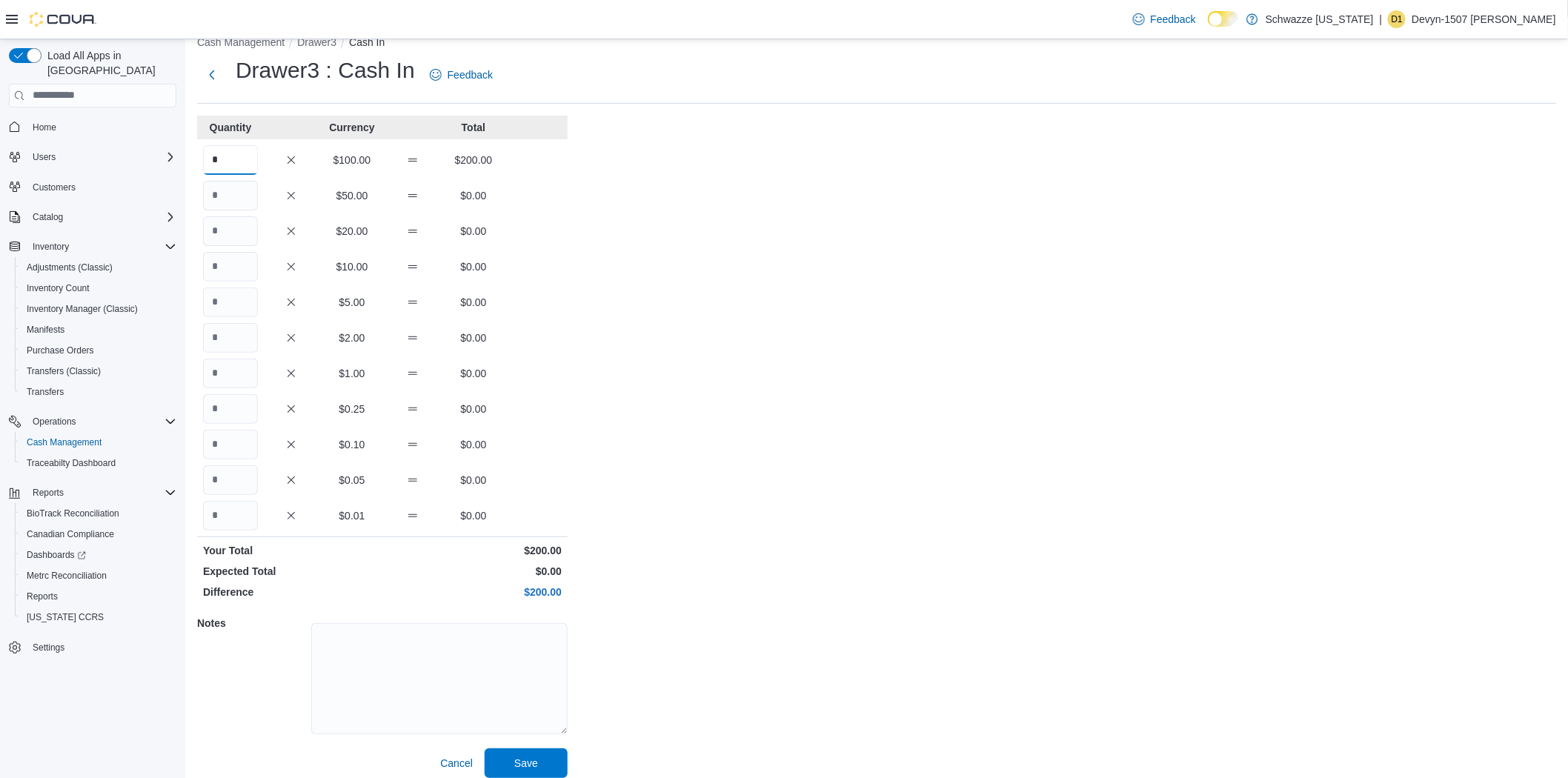
scroll to position [33, 0]
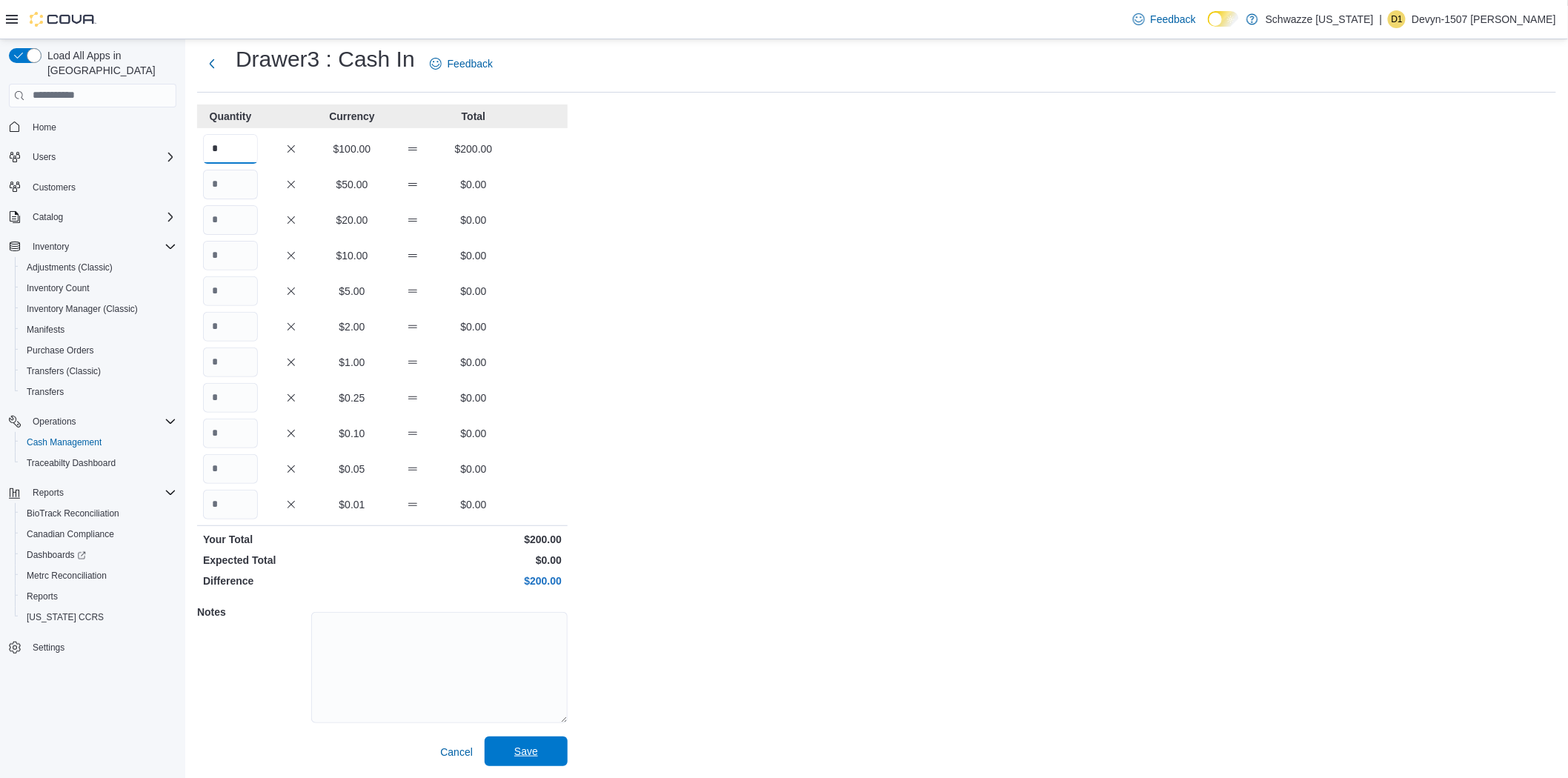
type input "*"
click at [517, 754] on span "Save" at bounding box center [526, 751] width 24 height 15
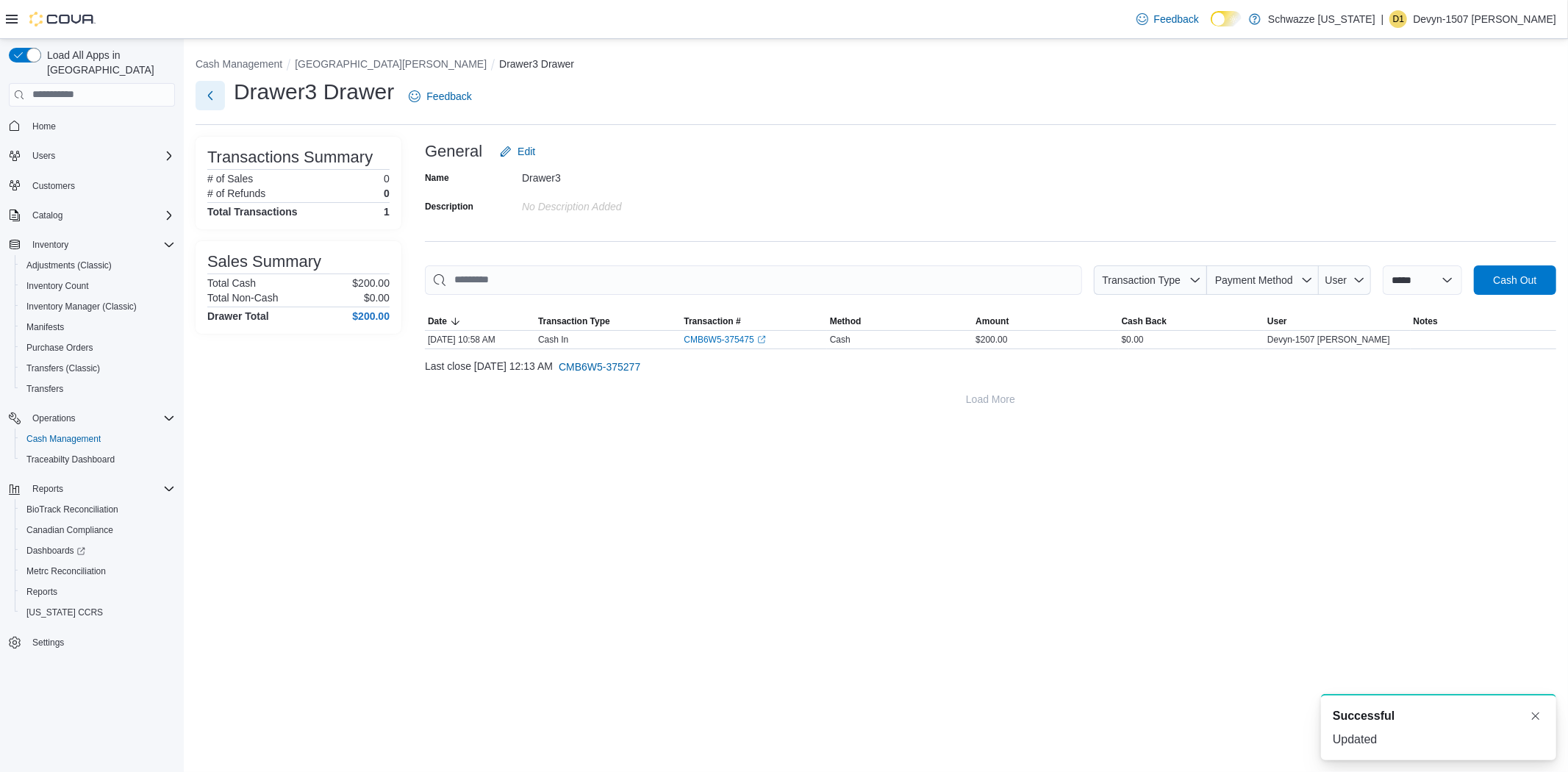
drag, startPoint x: 204, startPoint y: 94, endPoint x: 326, endPoint y: 164, distance: 140.7
click at [205, 94] on button "Next" at bounding box center [211, 96] width 30 height 30
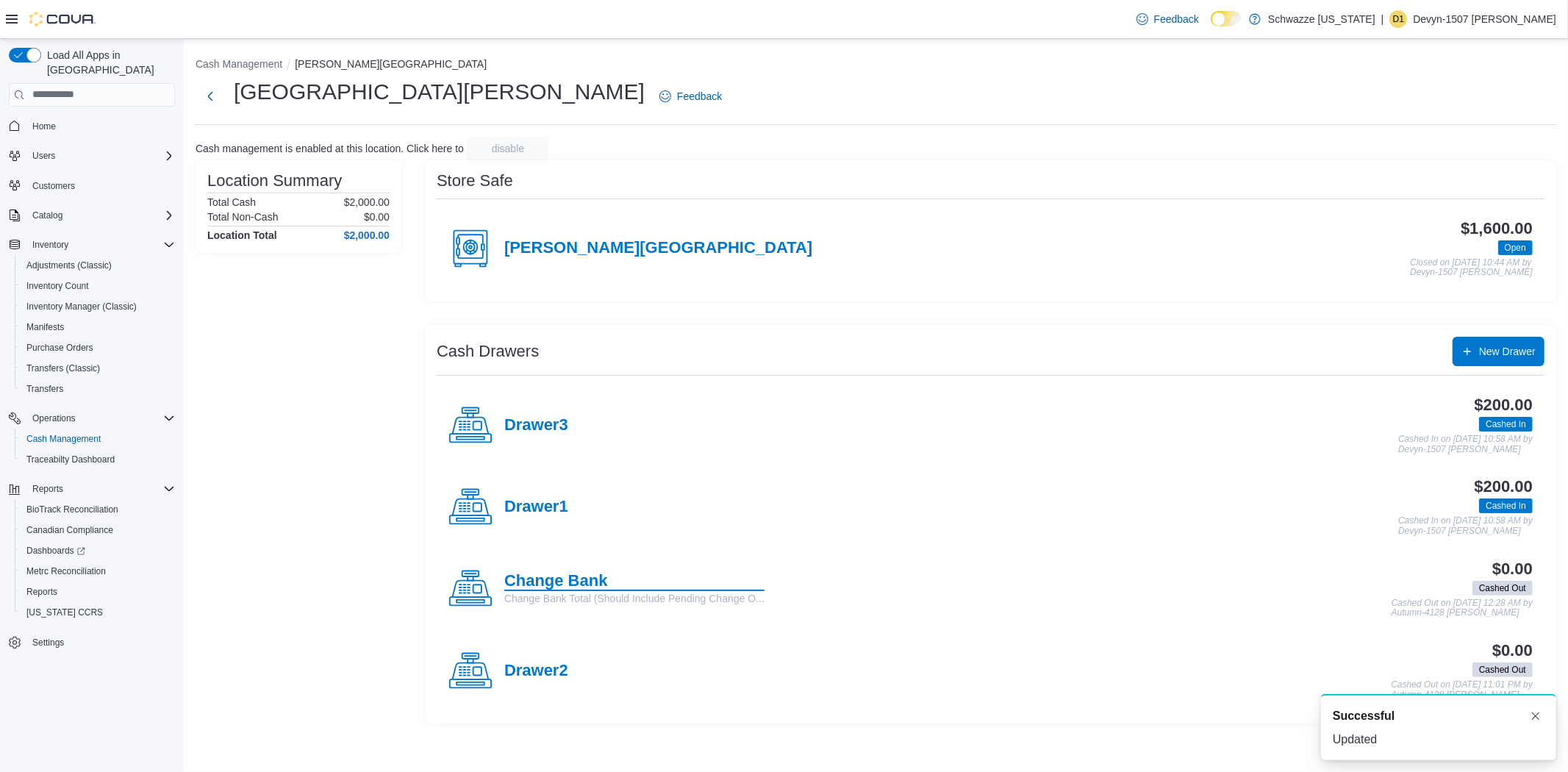
click at [546, 585] on h4 "Change Bank" at bounding box center [635, 582] width 260 height 19
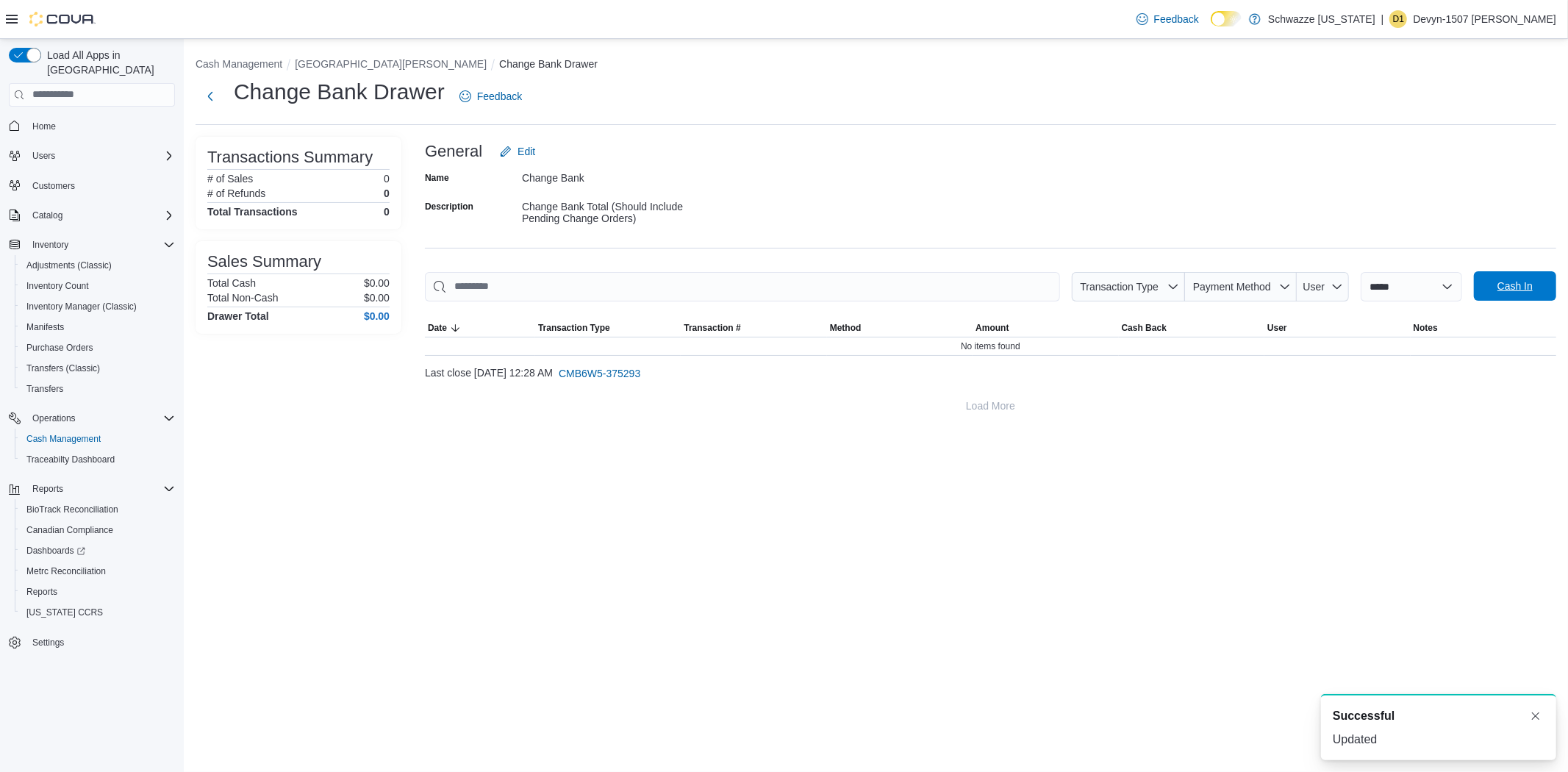
click at [1530, 281] on span "Cash In" at bounding box center [1515, 286] width 35 height 15
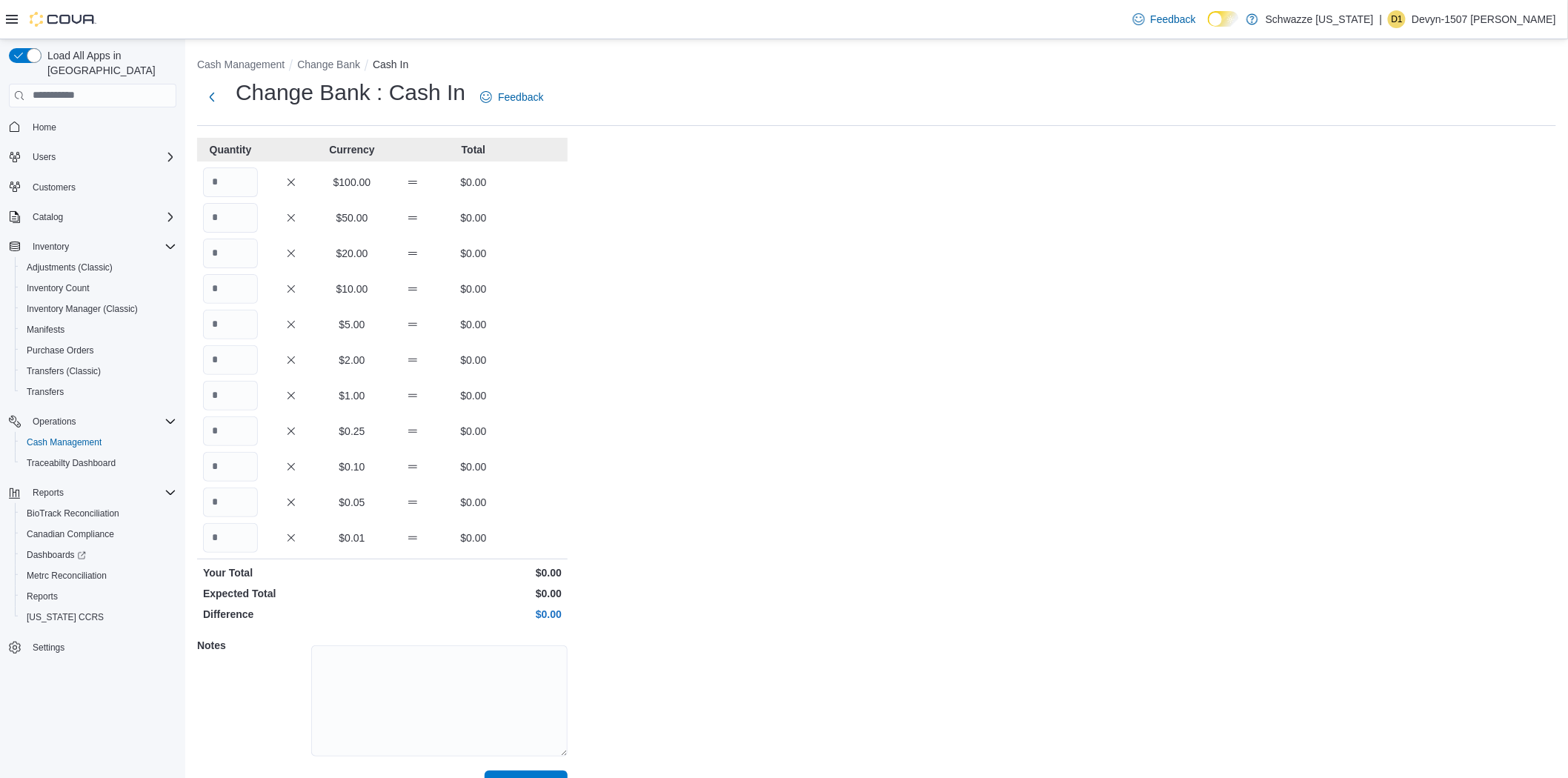
click at [198, 175] on div "$100.00 $0.00" at bounding box center [382, 182] width 370 height 30
click at [224, 175] on input "Quantity" at bounding box center [230, 182] width 55 height 30
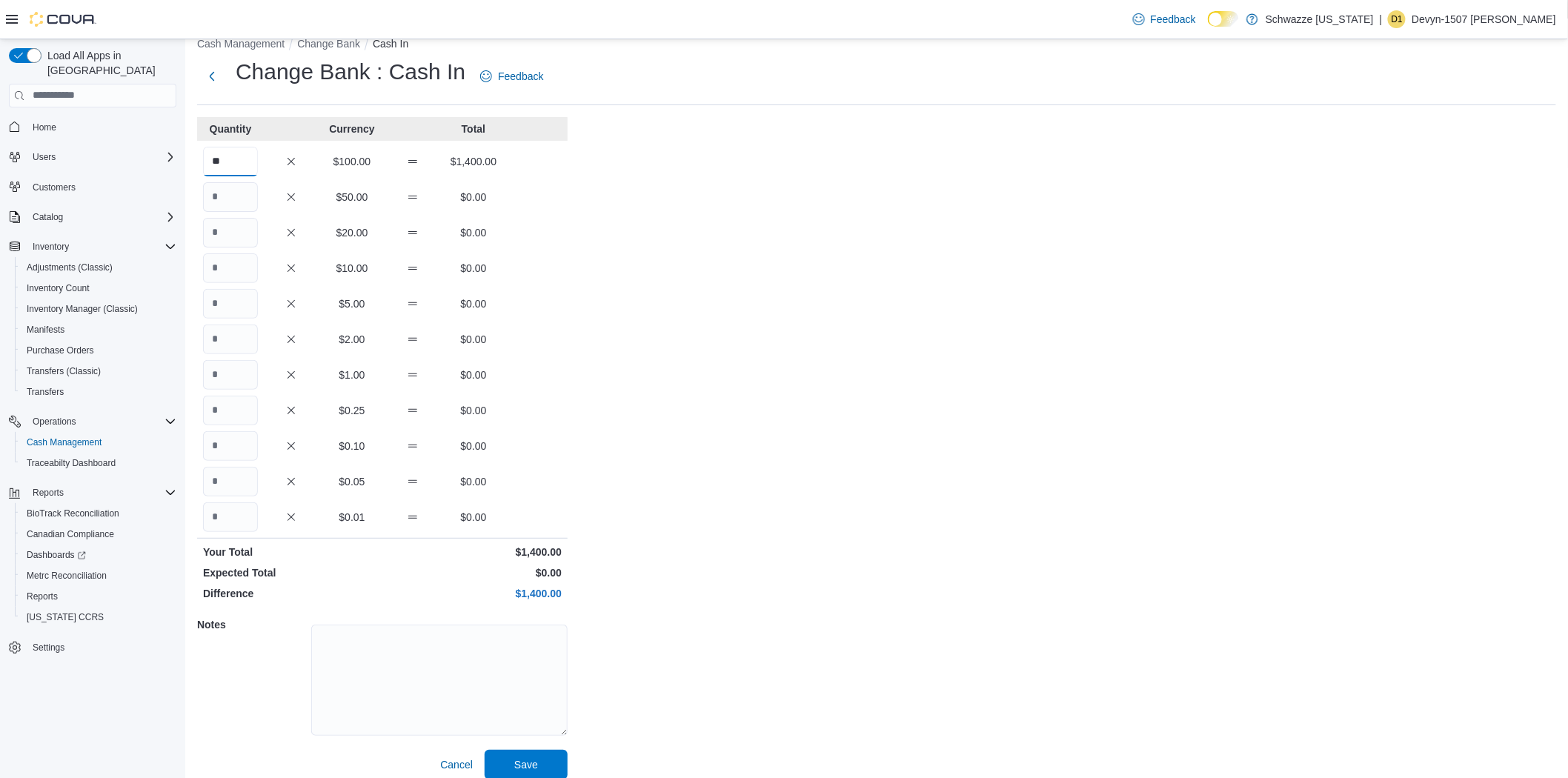
scroll to position [33, 0]
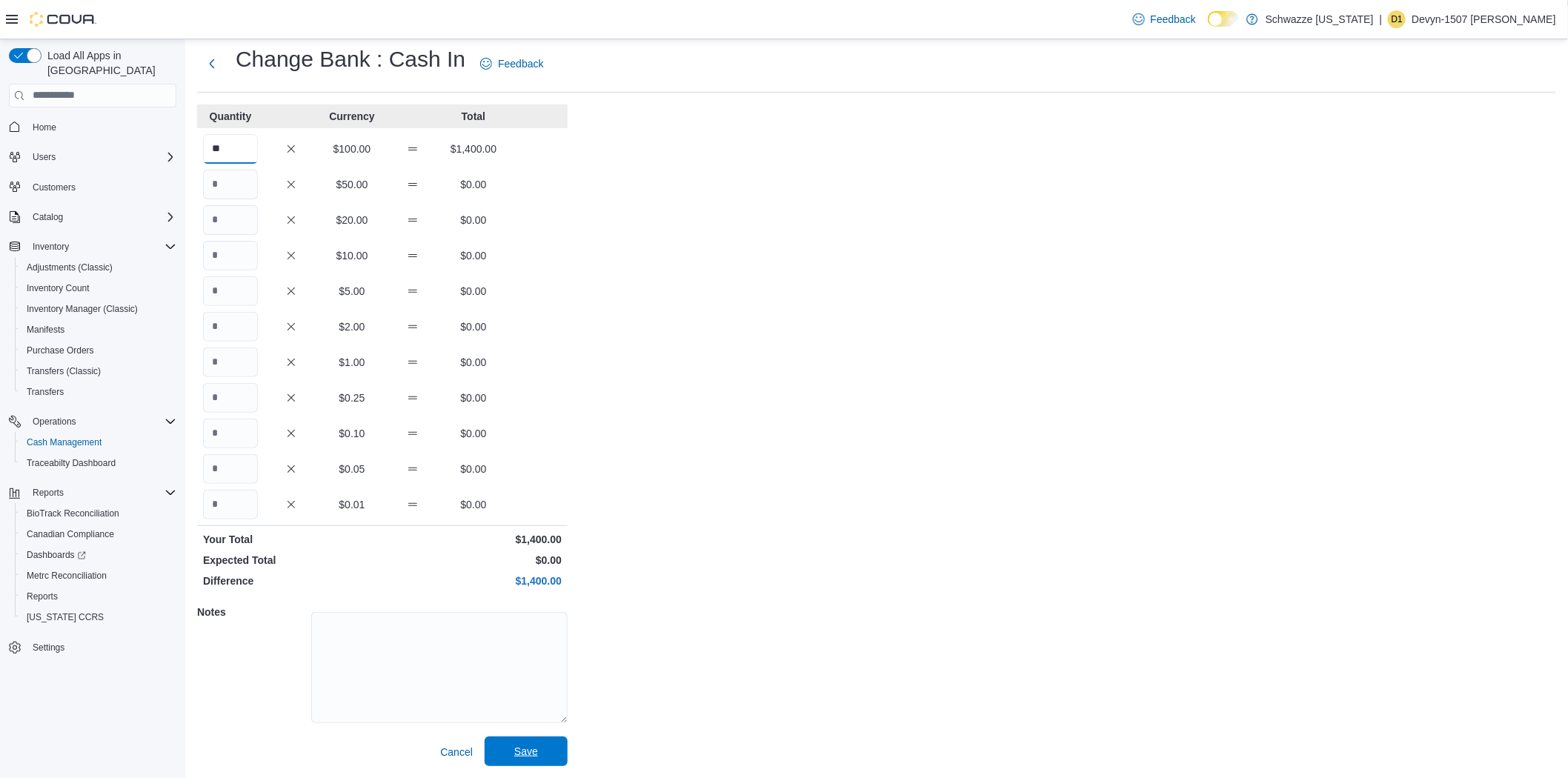
type input "**"
click at [532, 746] on span "Save" at bounding box center [526, 751] width 24 height 15
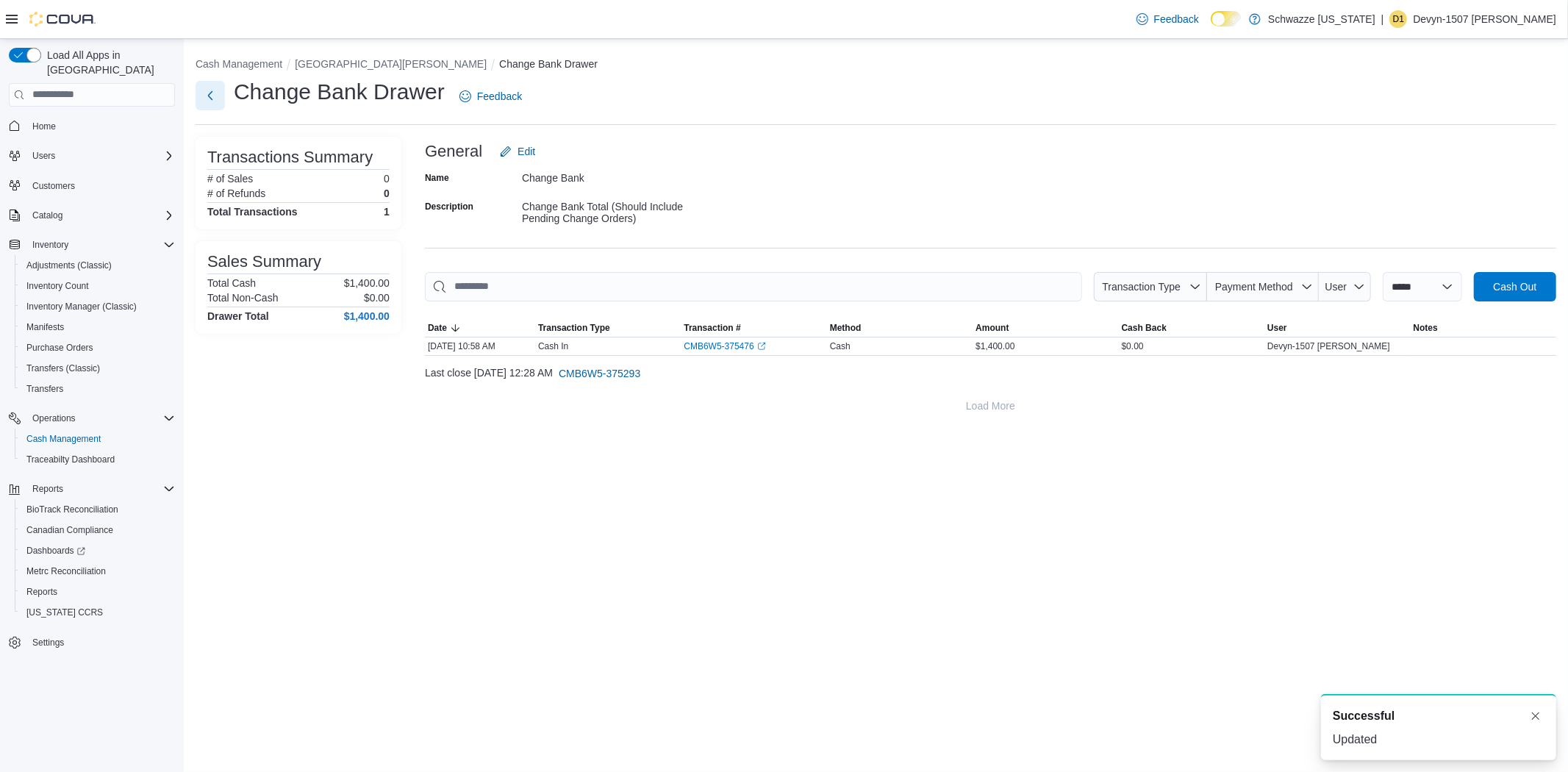
click at [211, 96] on button "Next" at bounding box center [211, 96] width 30 height 30
